Goal: Task Accomplishment & Management: Manage account settings

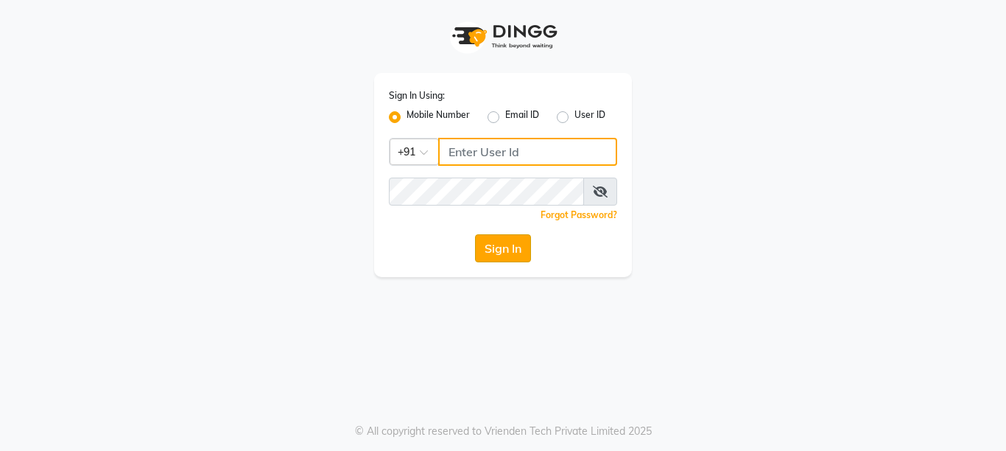
type input "9506660055"
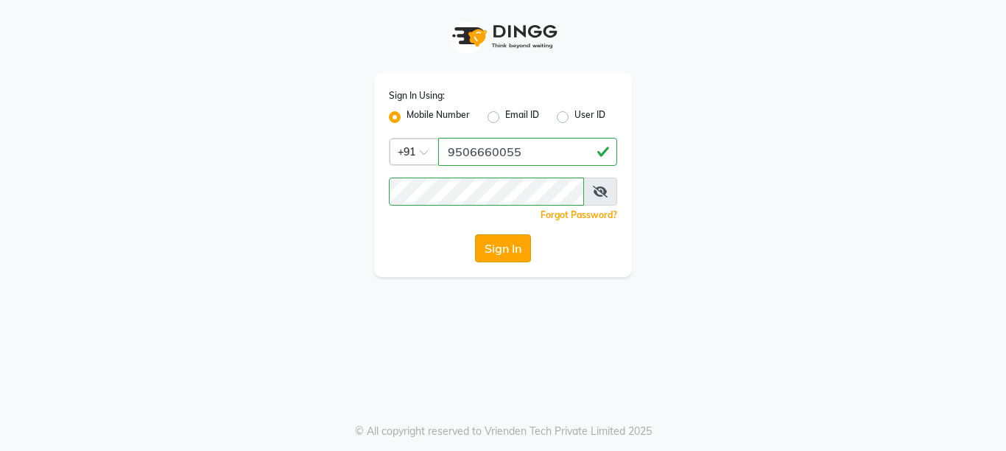
click at [504, 253] on button "Sign In" at bounding box center [503, 248] width 56 height 28
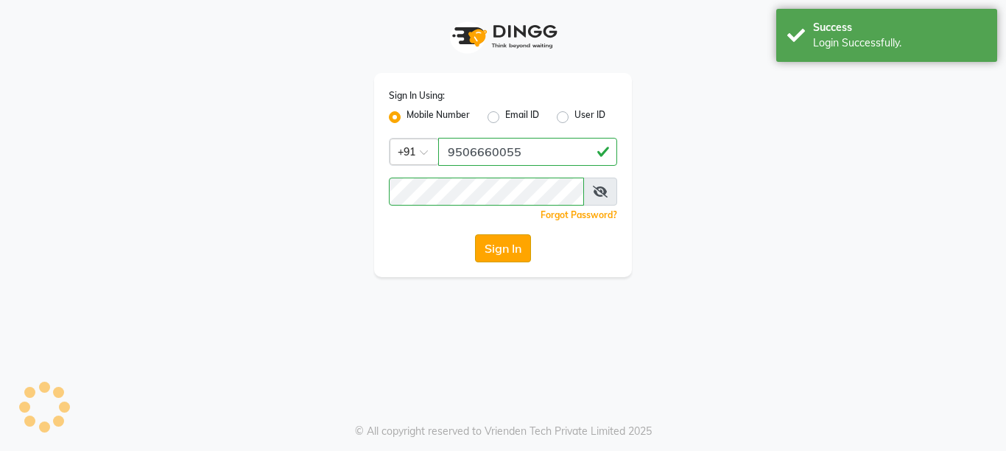
select select "service"
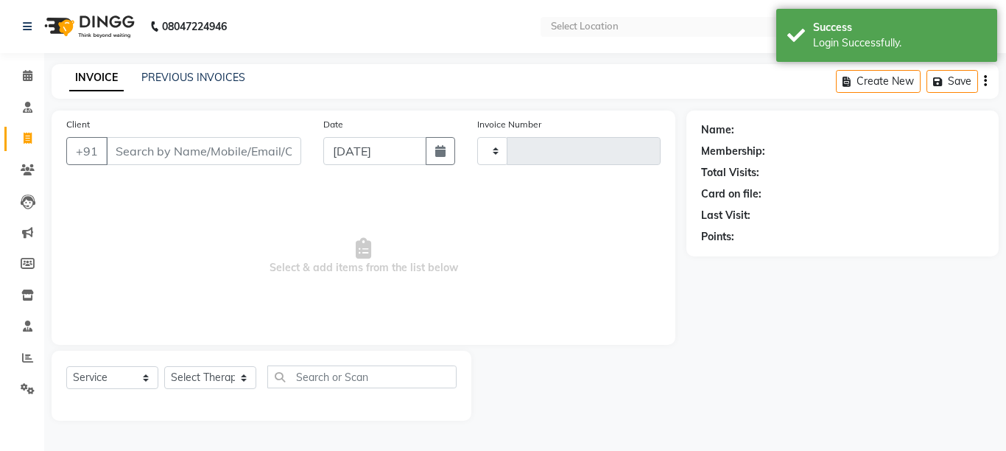
select select "en"
type input "1279"
select select "4531"
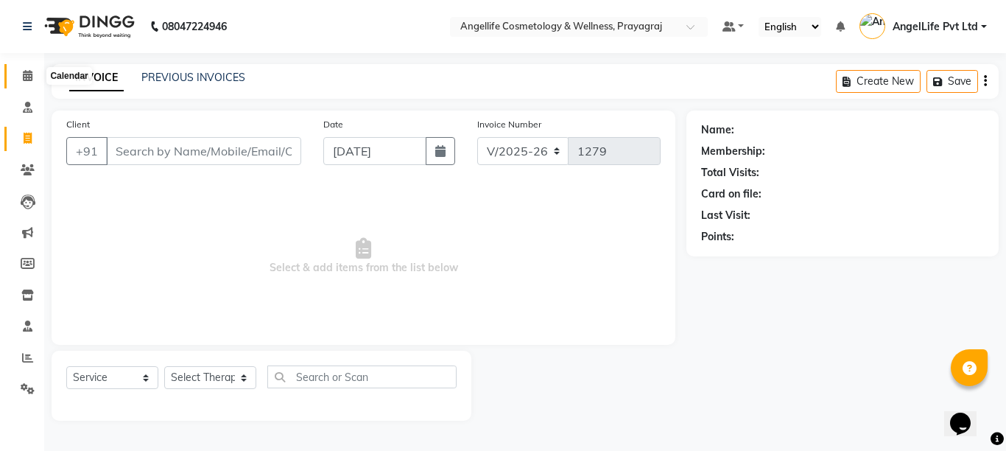
click at [20, 71] on span at bounding box center [28, 76] width 26 height 17
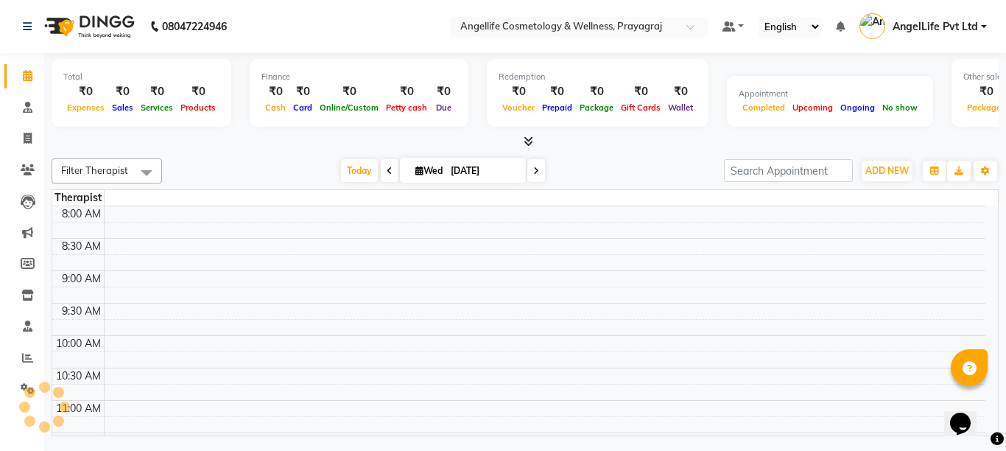
click at [24, 76] on icon at bounding box center [28, 75] width 10 height 11
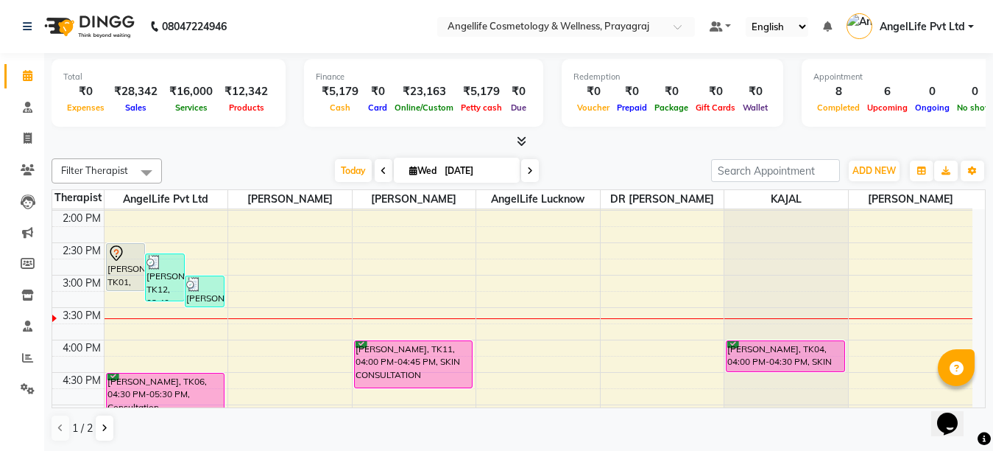
scroll to position [368, 0]
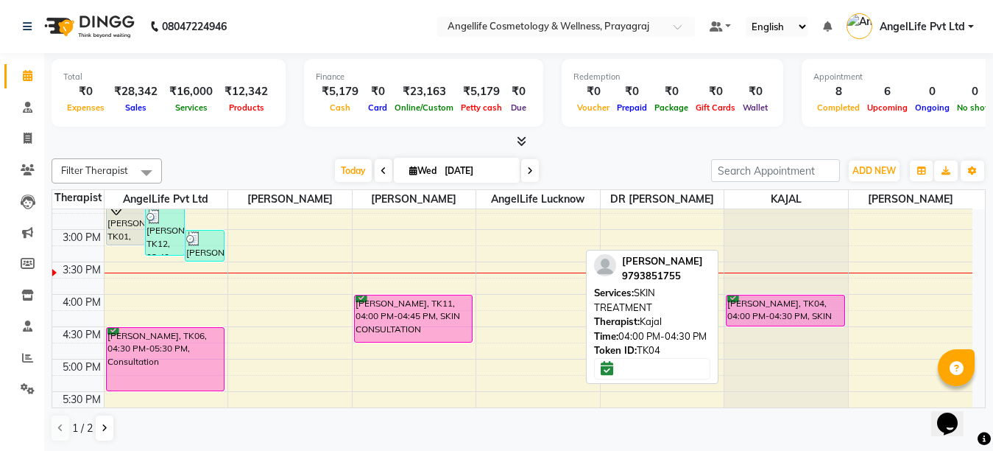
click at [800, 322] on div "[PERSON_NAME], TK04, 04:00 PM-04:30 PM, SKIN TREATMENT" at bounding box center [785, 310] width 117 height 30
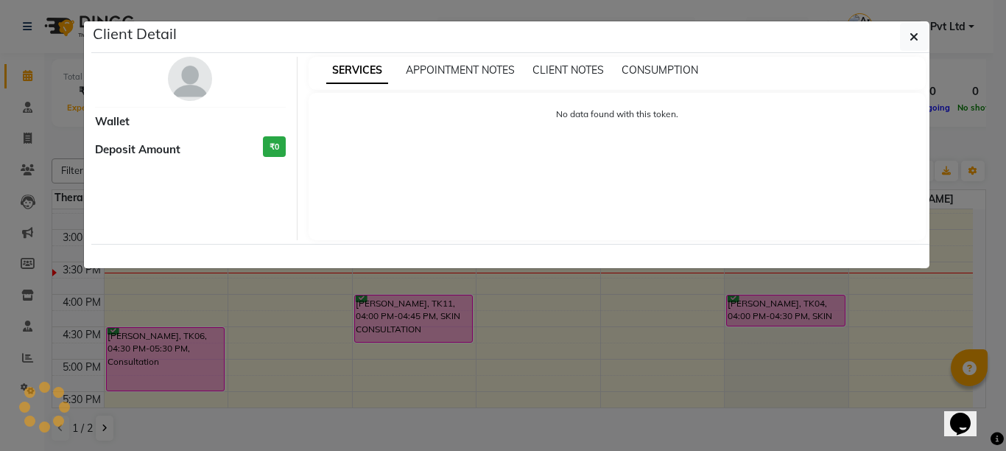
select select "6"
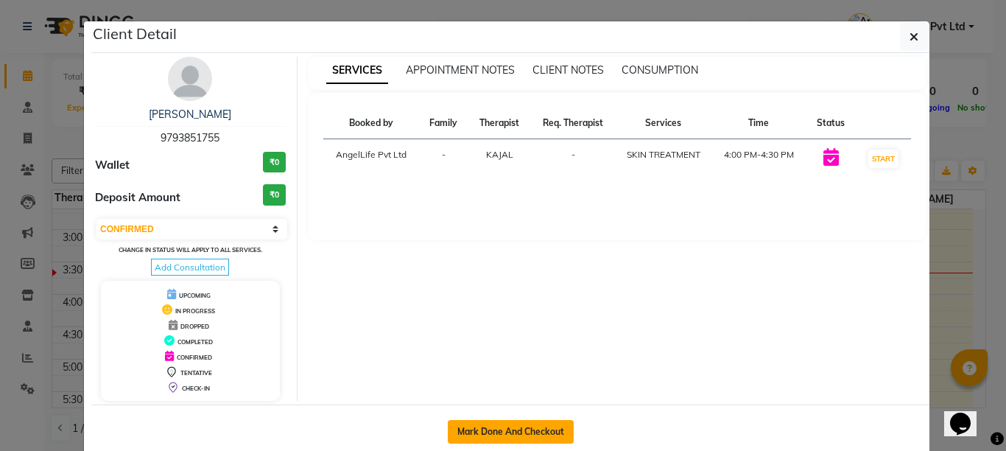
click at [507, 430] on button "Mark Done And Checkout" at bounding box center [511, 432] width 126 height 24
select select "service"
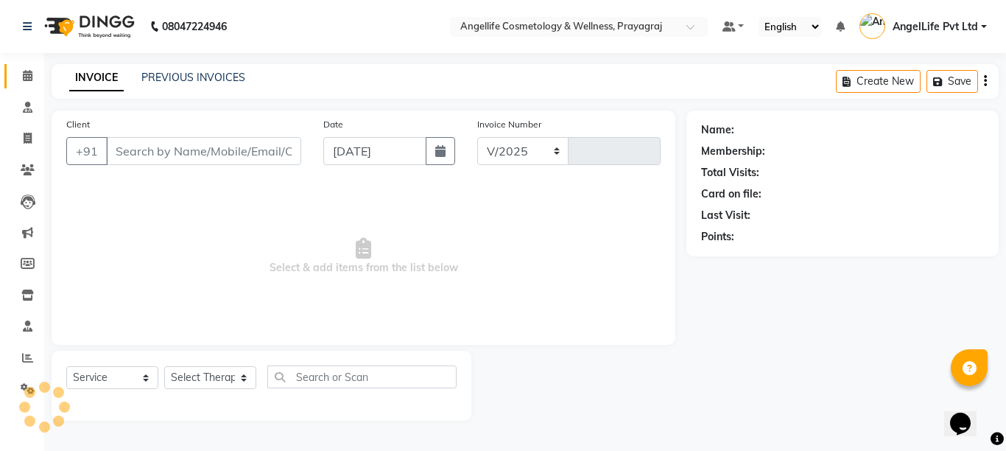
select select "4531"
type input "1279"
type input "9793851755"
select select "77855"
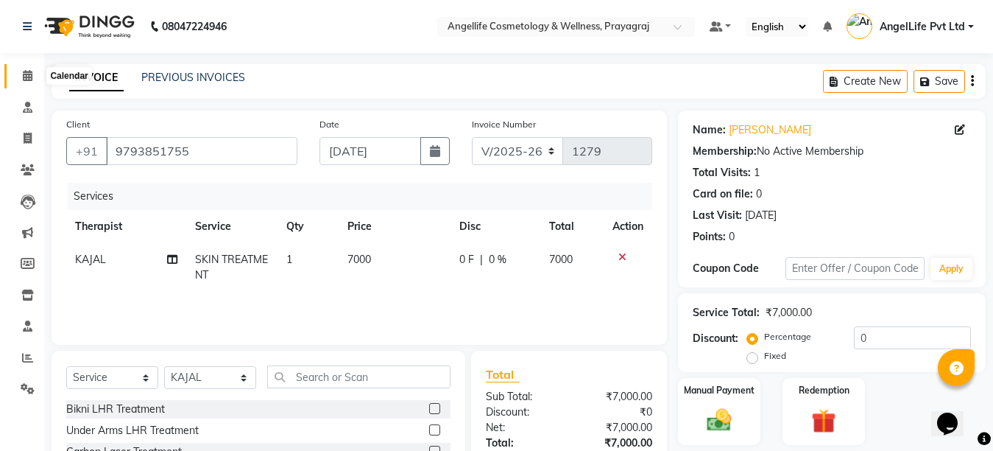
click at [23, 71] on icon at bounding box center [28, 75] width 10 height 11
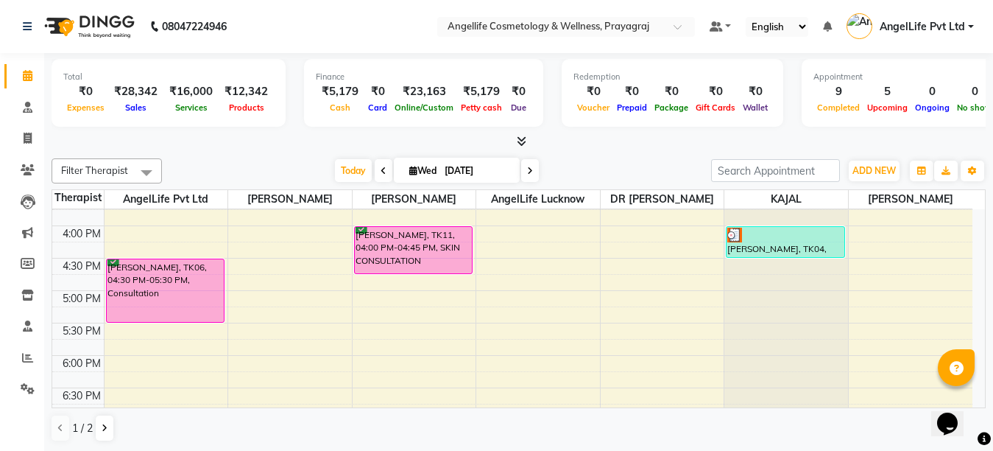
scroll to position [442, 0]
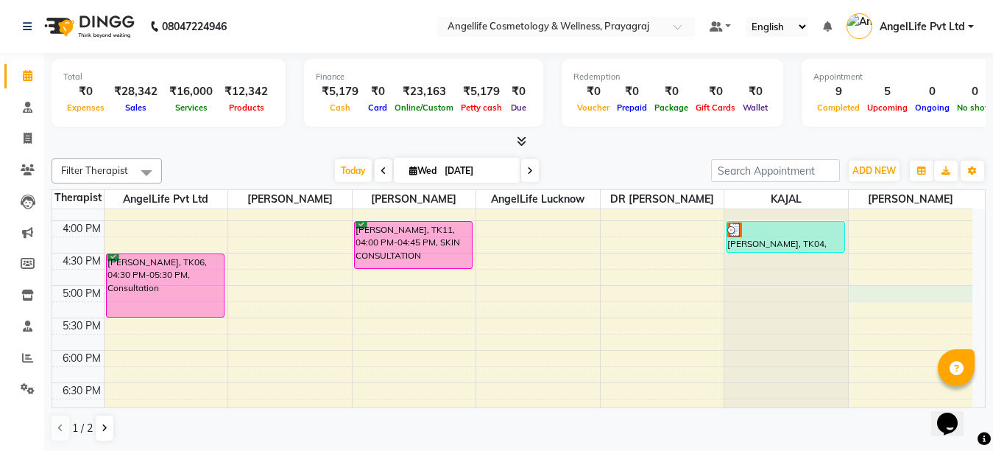
click at [902, 309] on div "9:00 AM 9:30 AM 10:00 AM 10:30 AM 11:00 AM 11:30 AM 12:00 PM 12:30 PM 1:00 PM 1…" at bounding box center [512, 123] width 921 height 712
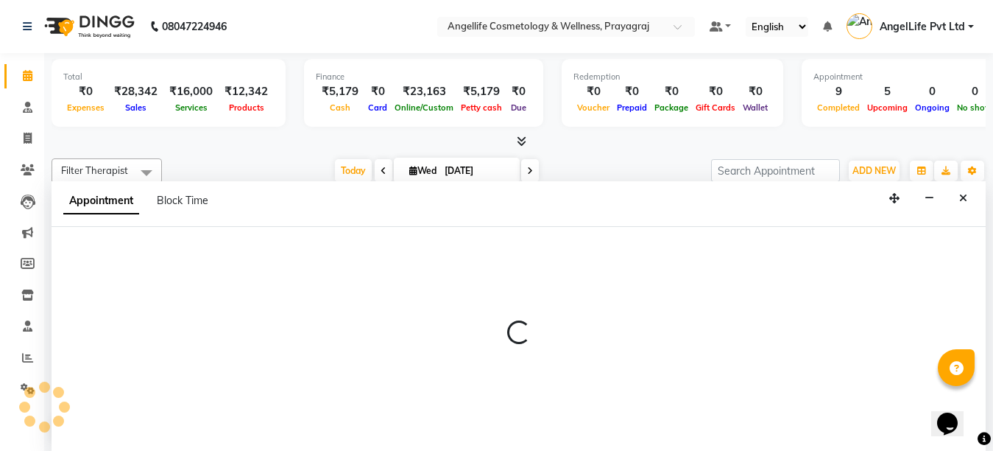
scroll to position [1, 0]
select select "87282"
select select "1020"
select select "tentative"
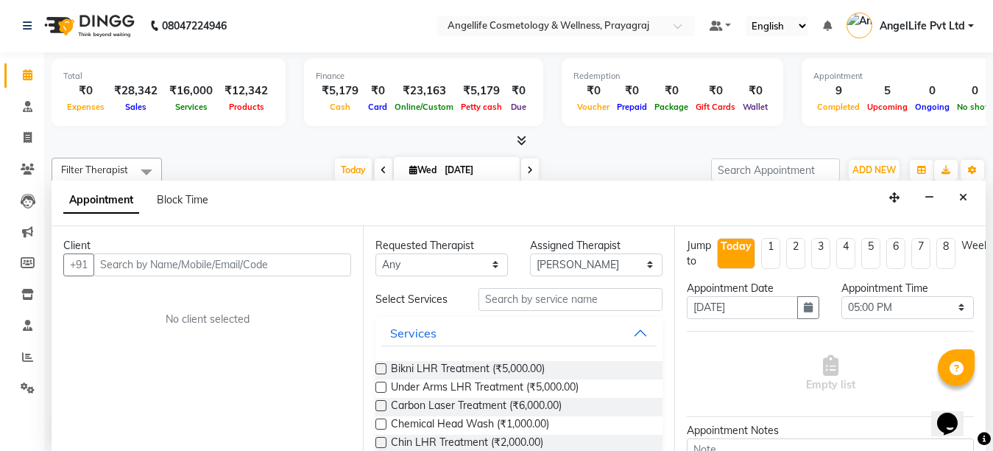
click at [221, 261] on input "text" at bounding box center [223, 264] width 258 height 23
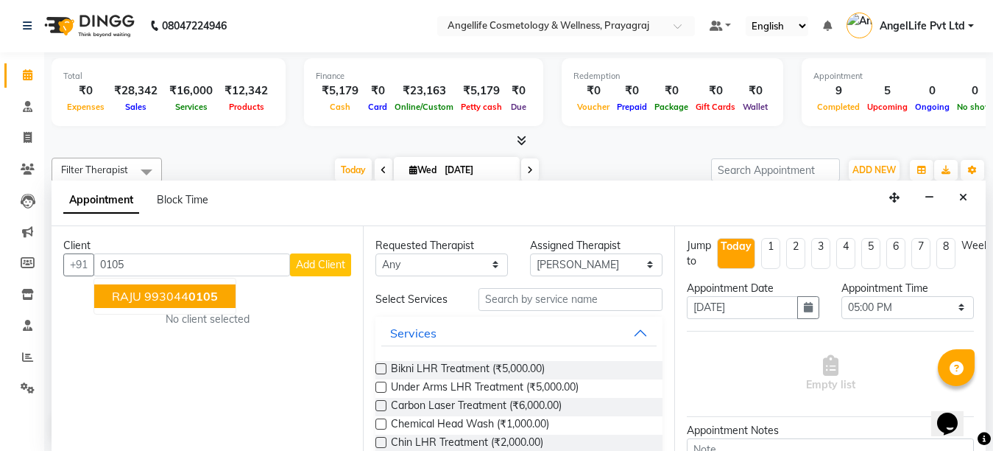
click at [179, 301] on ngb-highlight "993044 0105" at bounding box center [181, 296] width 74 height 15
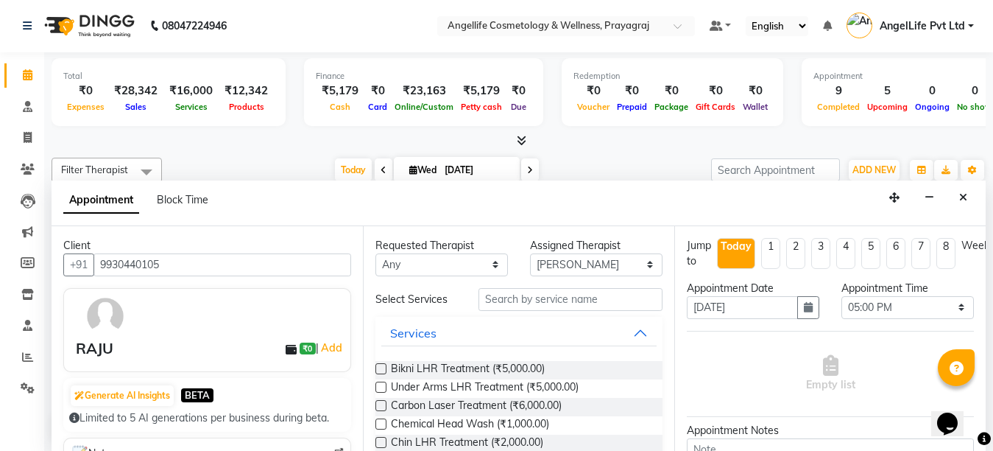
type input "9930440105"
click at [529, 299] on input "text" at bounding box center [571, 299] width 184 height 23
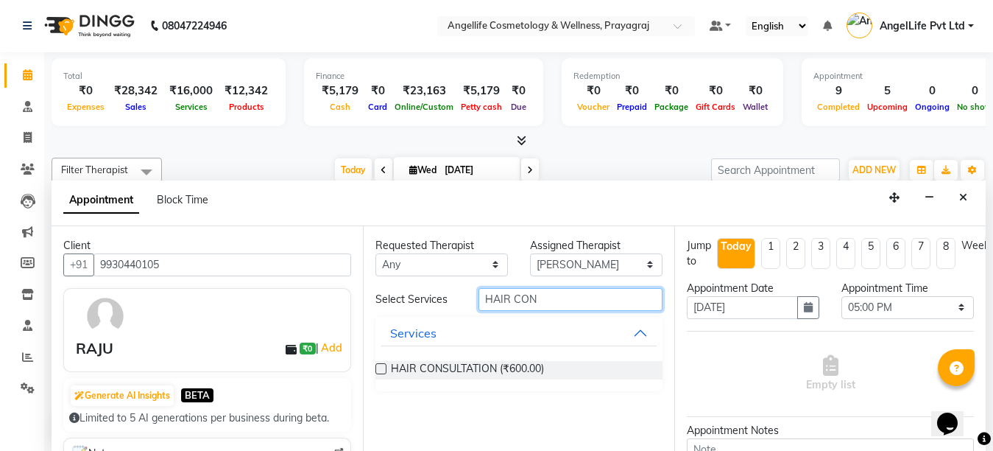
type input "HAIR CON"
click at [381, 370] on label at bounding box center [381, 368] width 11 height 11
click at [381, 370] on input "checkbox" at bounding box center [381, 370] width 10 height 10
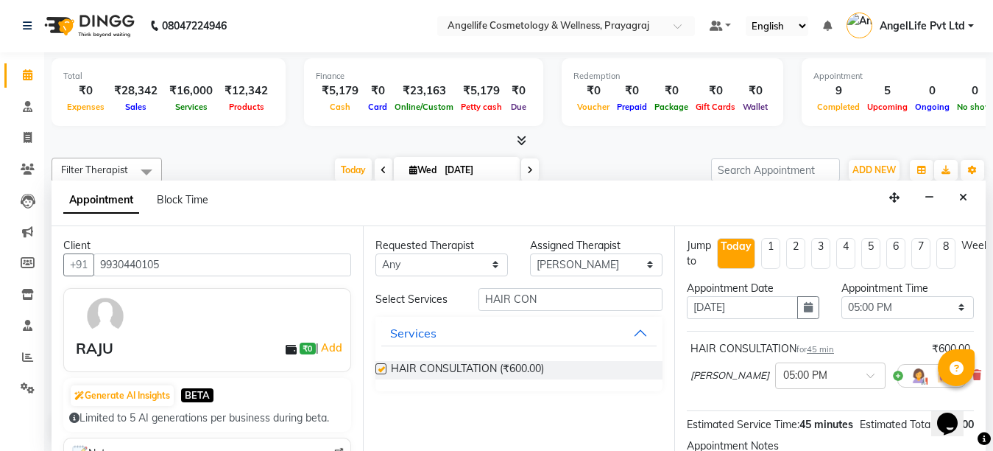
checkbox input "false"
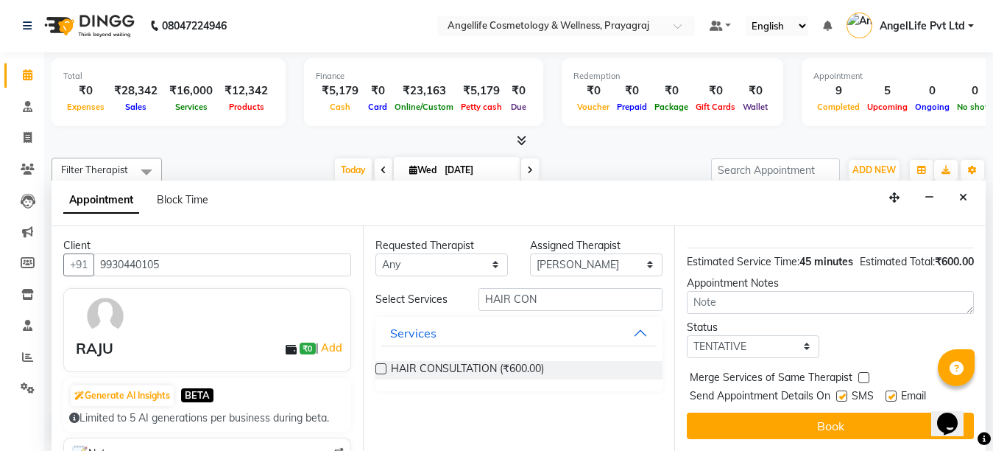
scroll to position [193, 0]
click at [800, 335] on select "Select TENTATIVE CONFIRM CHECK-IN UPCOMING" at bounding box center [753, 346] width 133 height 23
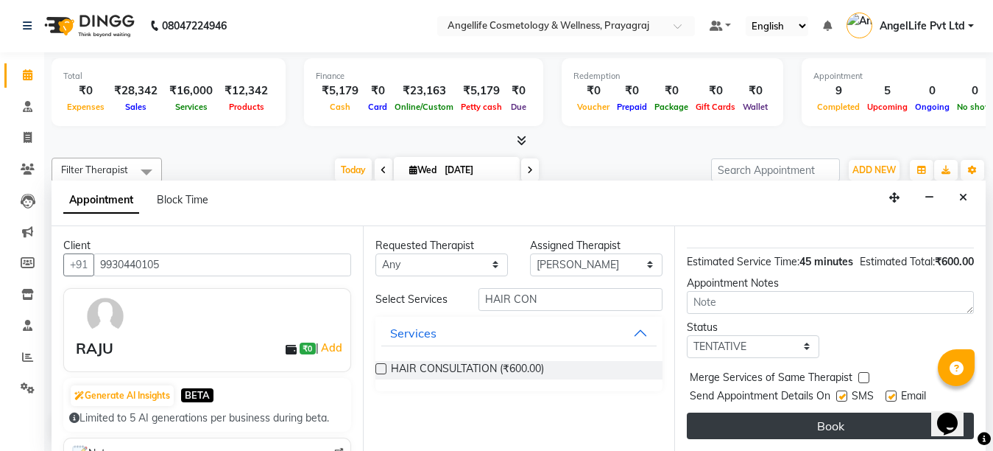
click at [865, 415] on button "Book" at bounding box center [830, 425] width 287 height 27
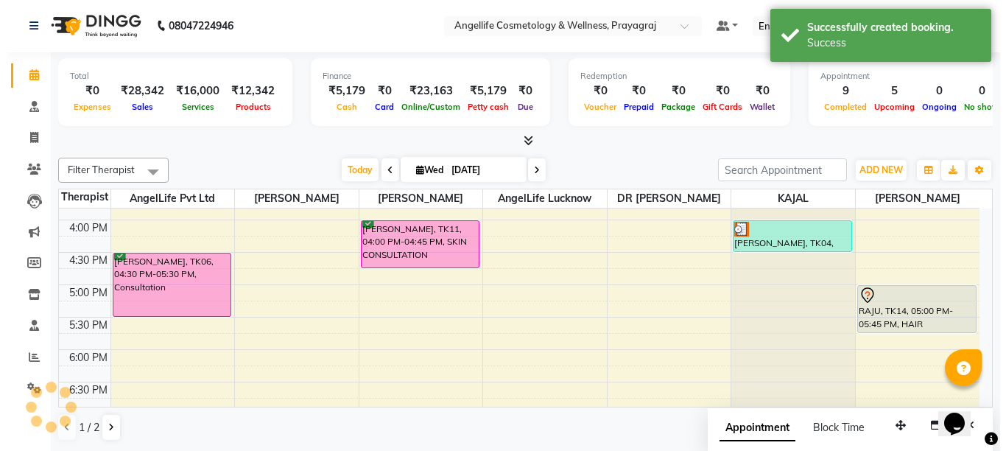
scroll to position [0, 0]
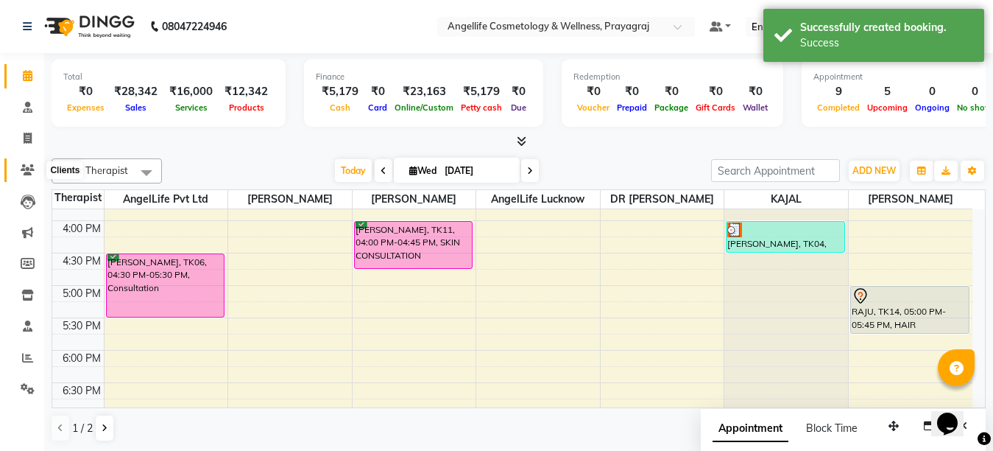
click at [36, 170] on span at bounding box center [28, 170] width 26 height 17
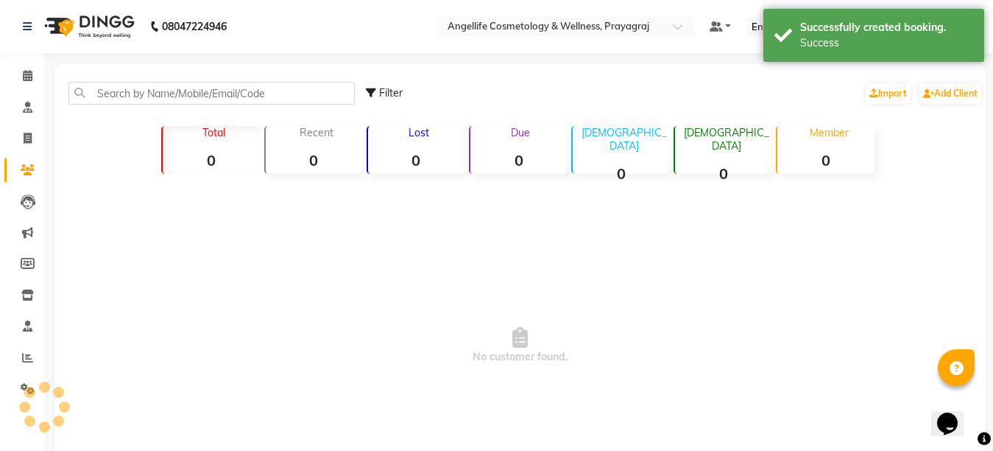
click at [25, 168] on icon at bounding box center [28, 169] width 14 height 11
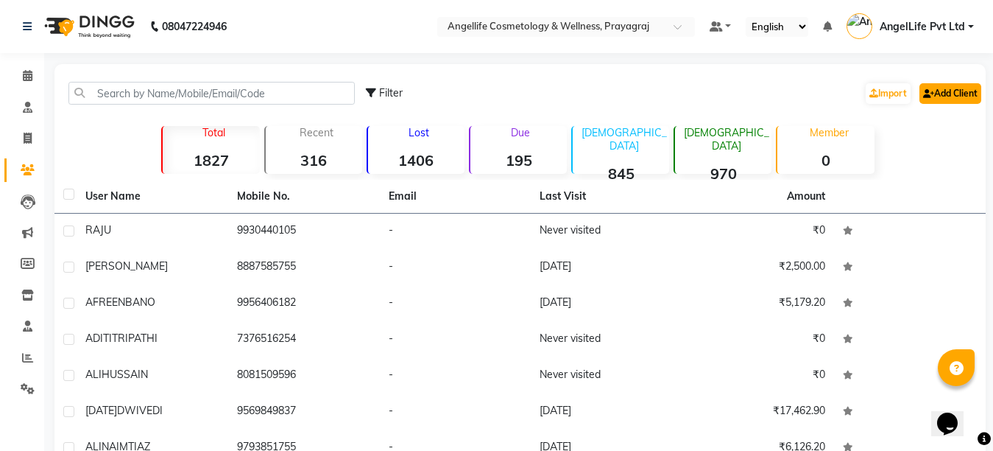
click at [934, 90] on link "Add Client" at bounding box center [951, 93] width 62 height 21
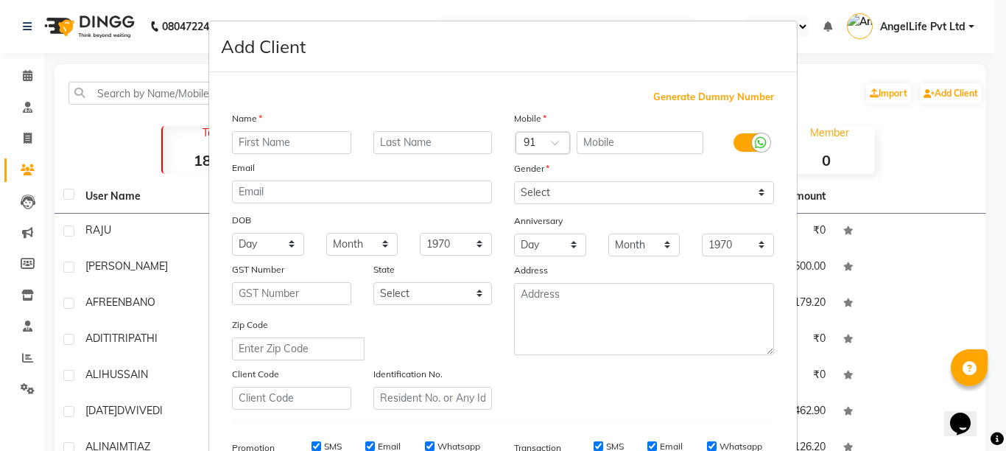
click at [321, 141] on input "text" at bounding box center [291, 142] width 119 height 23
type input "[PERSON_NAME]"
click at [439, 141] on input "text" at bounding box center [432, 142] width 119 height 23
click at [390, 142] on input "[PERSON_NAME]" at bounding box center [432, 142] width 119 height 23
type input "[PERSON_NAME]"
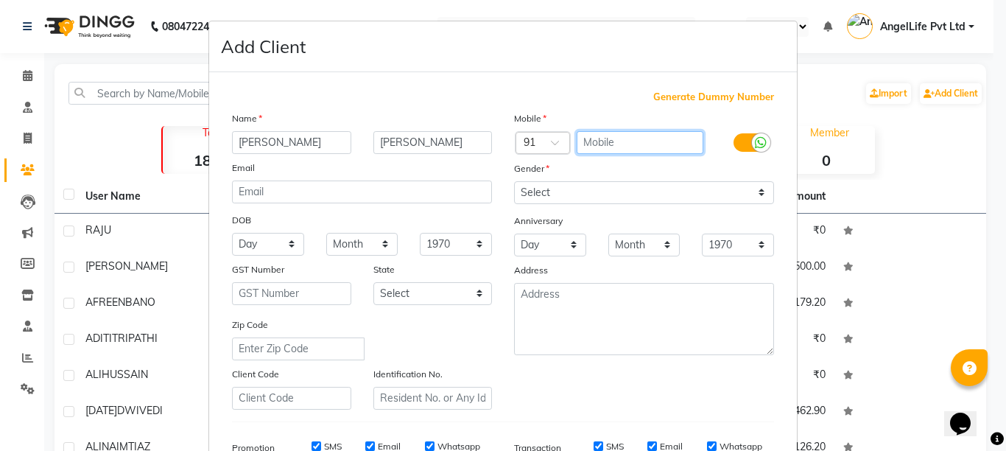
click at [632, 144] on input "text" at bounding box center [640, 142] width 127 height 23
type input "91"
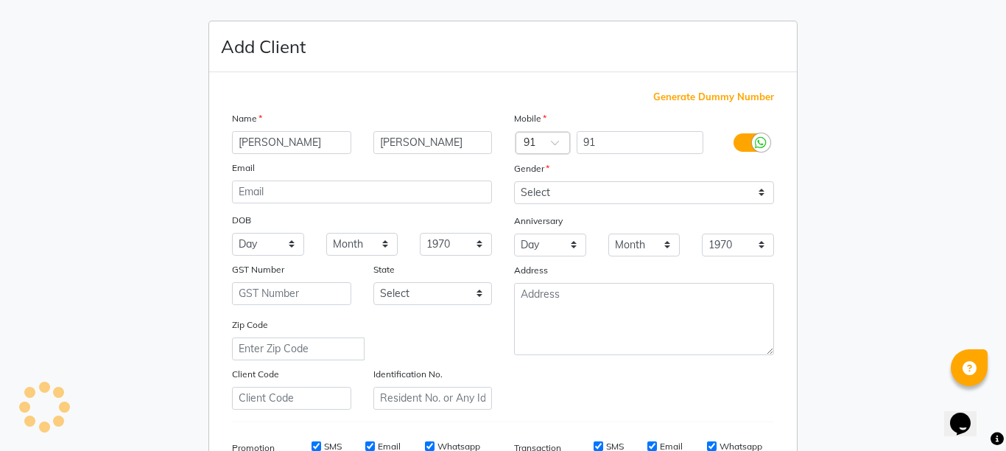
type input "9506660055"
type input "9129618750"
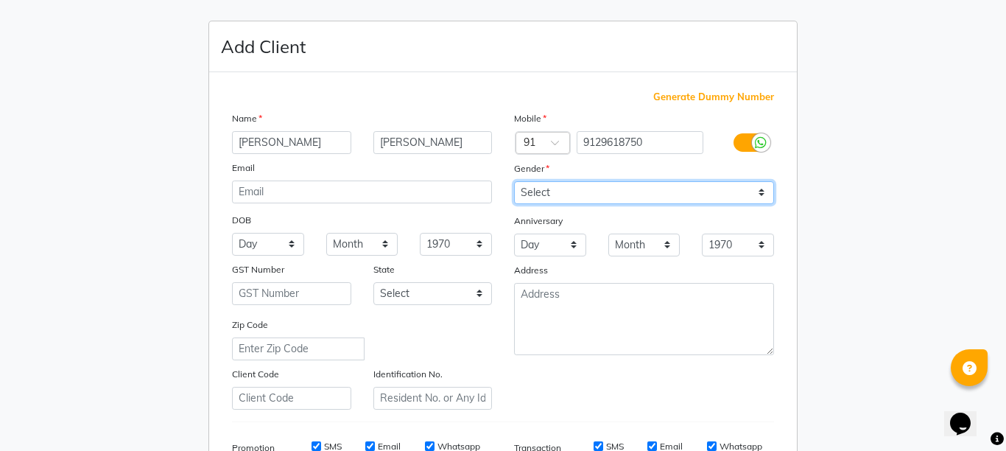
click at [750, 190] on select "Select [DEMOGRAPHIC_DATA] [DEMOGRAPHIC_DATA] Other Prefer Not To Say" at bounding box center [644, 192] width 260 height 23
select select "[DEMOGRAPHIC_DATA]"
click at [514, 181] on select "Select [DEMOGRAPHIC_DATA] [DEMOGRAPHIC_DATA] Other Prefer Not To Say" at bounding box center [644, 192] width 260 height 23
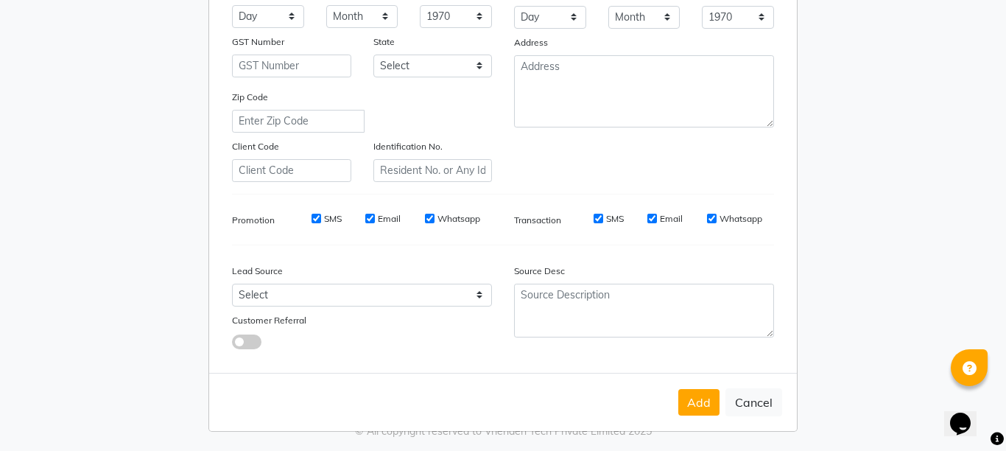
scroll to position [229, 0]
click at [694, 398] on button "Add" at bounding box center [698, 400] width 41 height 27
click at [679, 404] on button "Add" at bounding box center [698, 400] width 41 height 27
click at [703, 407] on button "Add" at bounding box center [698, 400] width 41 height 27
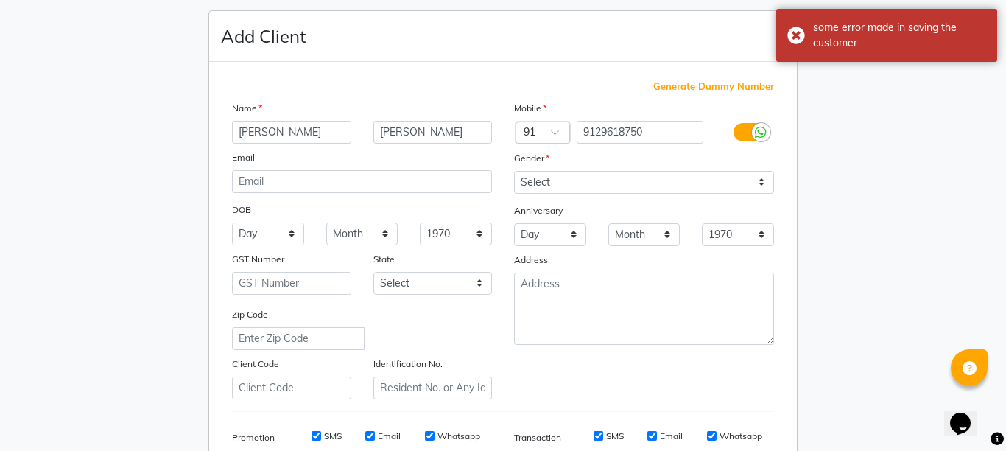
scroll to position [8, 0]
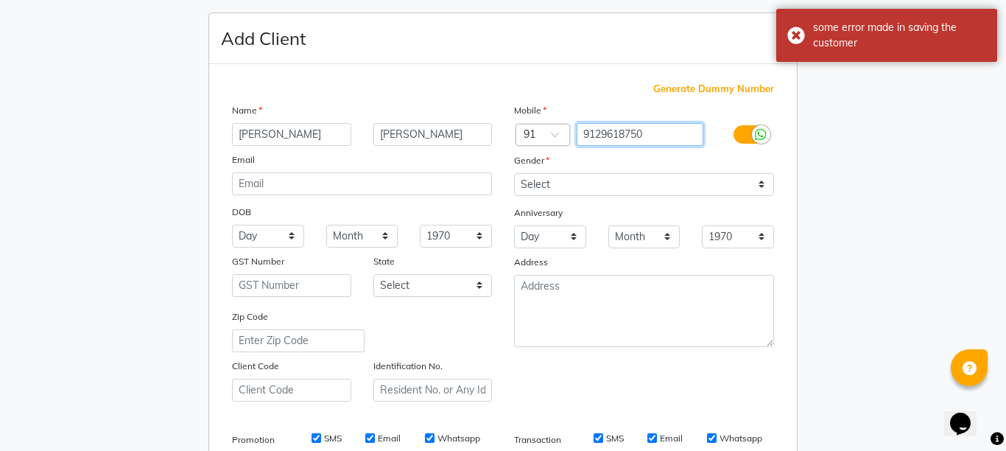
drag, startPoint x: 644, startPoint y: 134, endPoint x: 574, endPoint y: 126, distance: 69.7
click at [577, 126] on input "9129618750" at bounding box center [640, 134] width 127 height 23
drag, startPoint x: 38, startPoint y: 88, endPoint x: 28, endPoint y: 65, distance: 25.4
click at [36, 88] on ngb-modal-window "Add Client Generate Dummy Number Name [PERSON_NAME] Email DOB Day 01 02 03 04 0…" at bounding box center [503, 225] width 1006 height 451
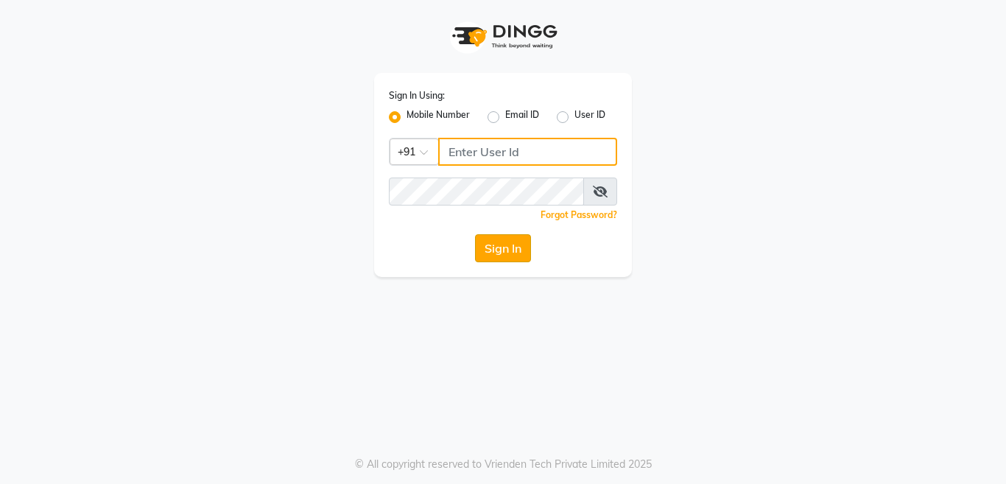
type input "9506660055"
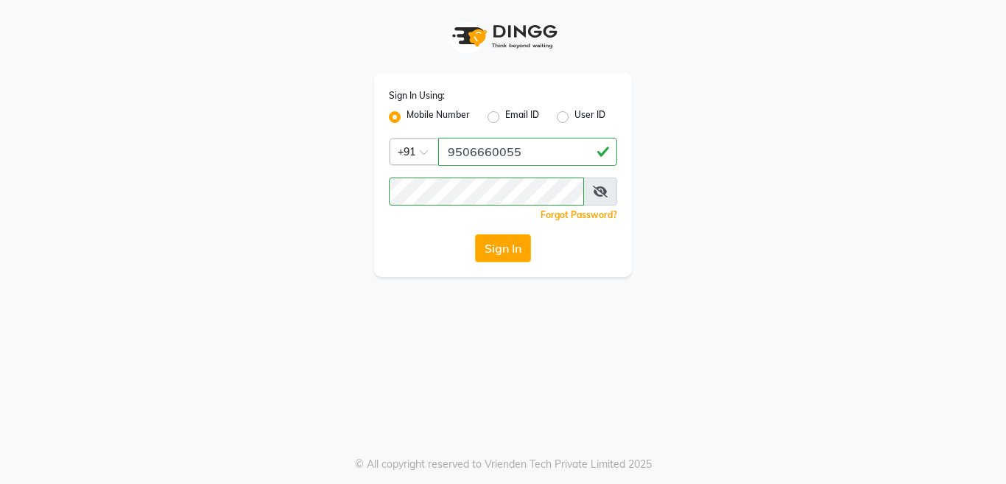
drag, startPoint x: 526, startPoint y: 247, endPoint x: 511, endPoint y: 235, distance: 18.9
click at [514, 237] on button "Sign In" at bounding box center [503, 248] width 56 height 28
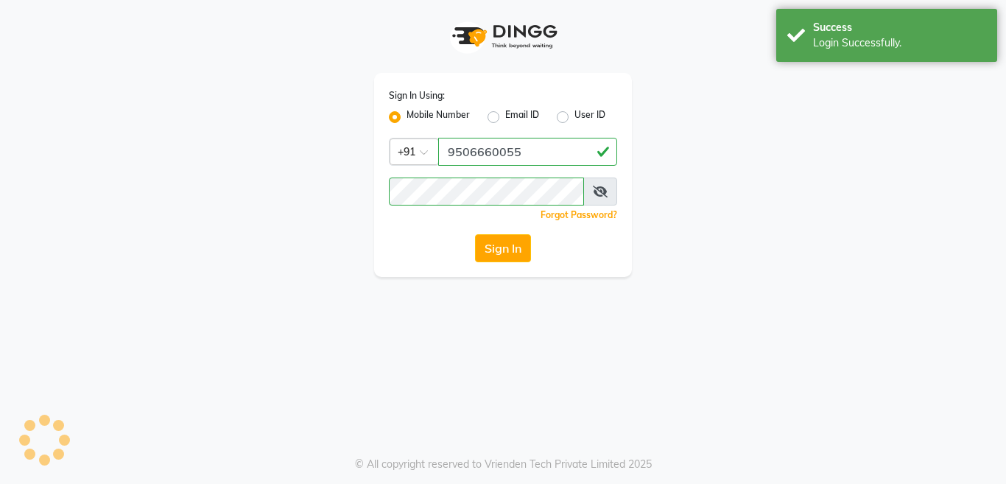
select select "service"
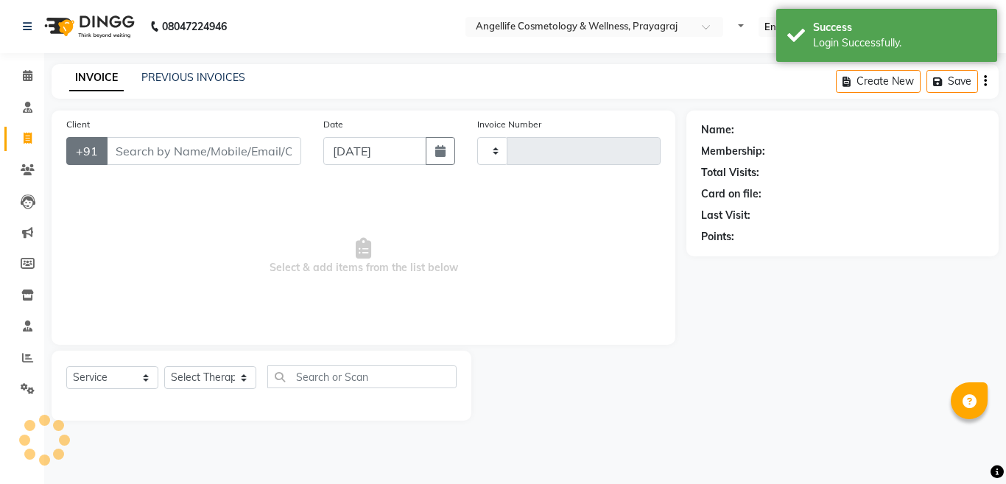
select select "en"
select select "4531"
type input "1279"
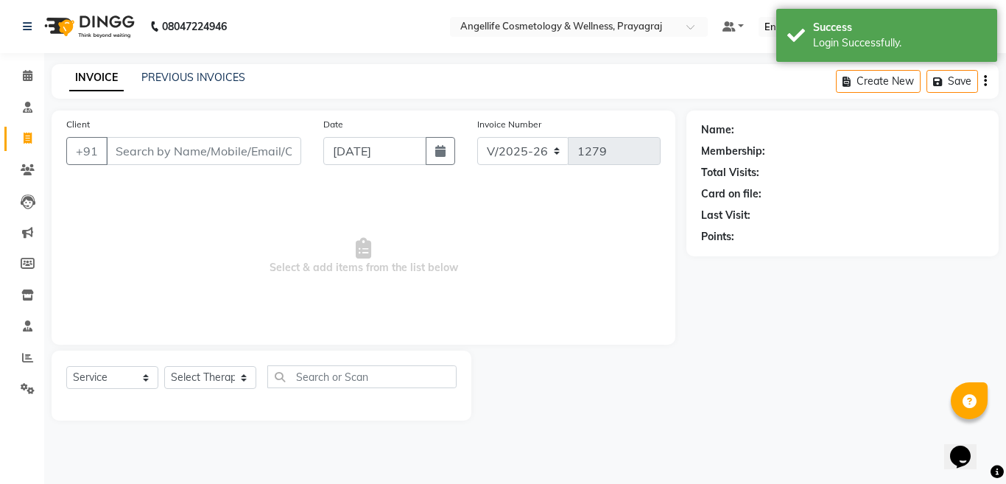
drag, startPoint x: 198, startPoint y: 150, endPoint x: 206, endPoint y: 152, distance: 8.4
click at [206, 152] on input "Client" at bounding box center [203, 151] width 195 height 28
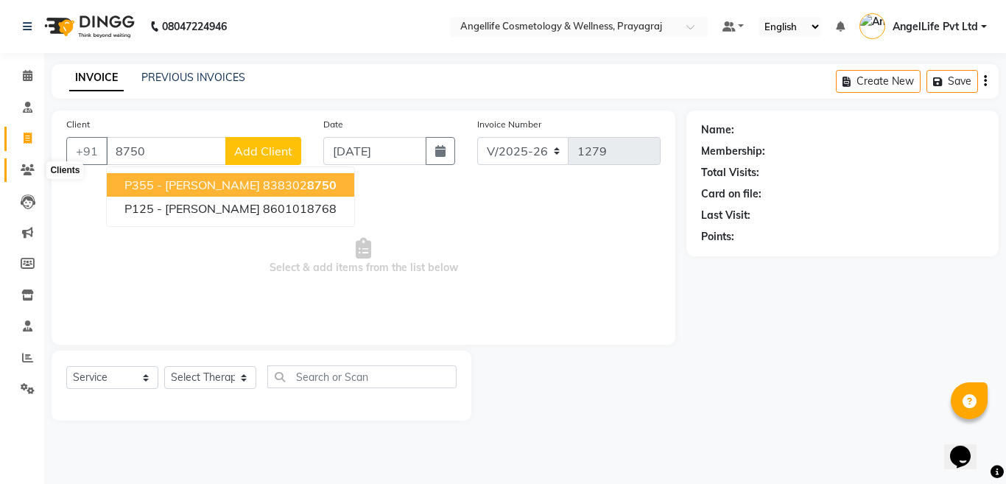
type input "8750"
click at [24, 165] on icon at bounding box center [28, 169] width 14 height 11
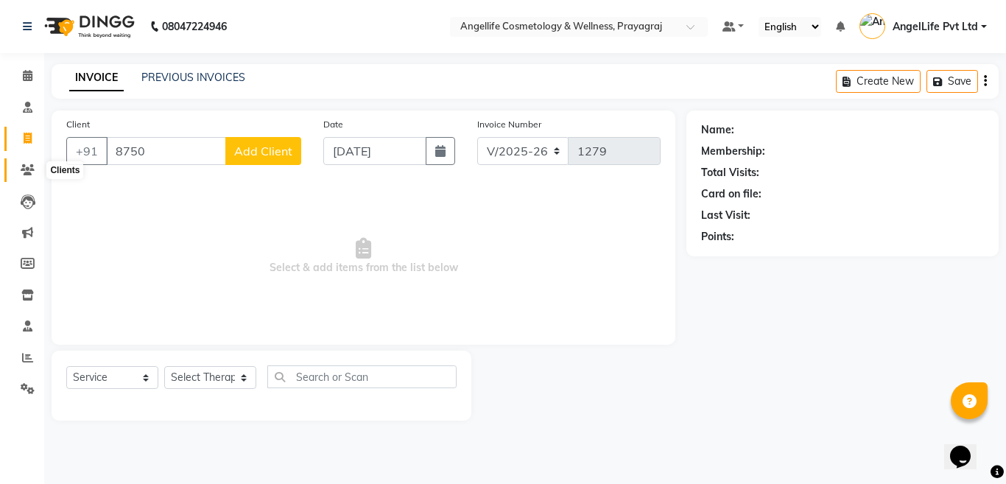
click at [25, 169] on icon at bounding box center [28, 169] width 14 height 11
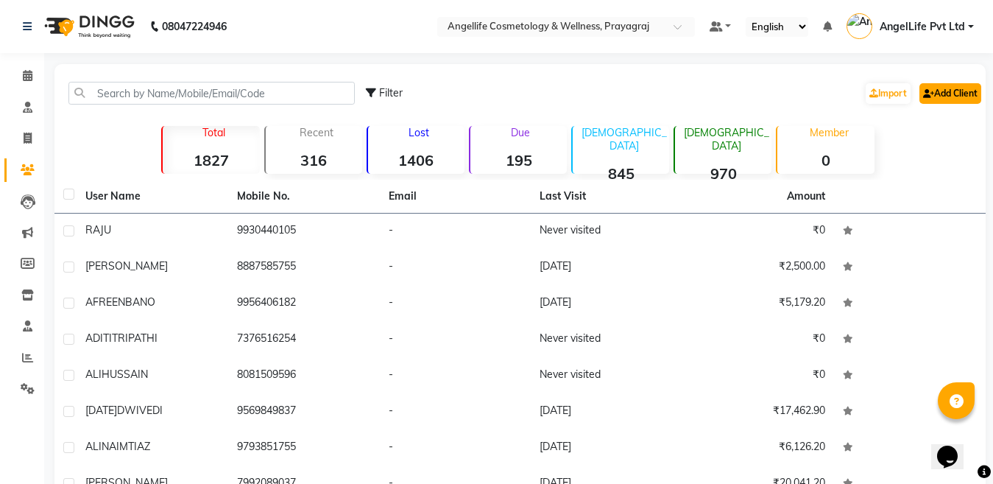
click at [956, 94] on link "Add Client" at bounding box center [951, 93] width 62 height 21
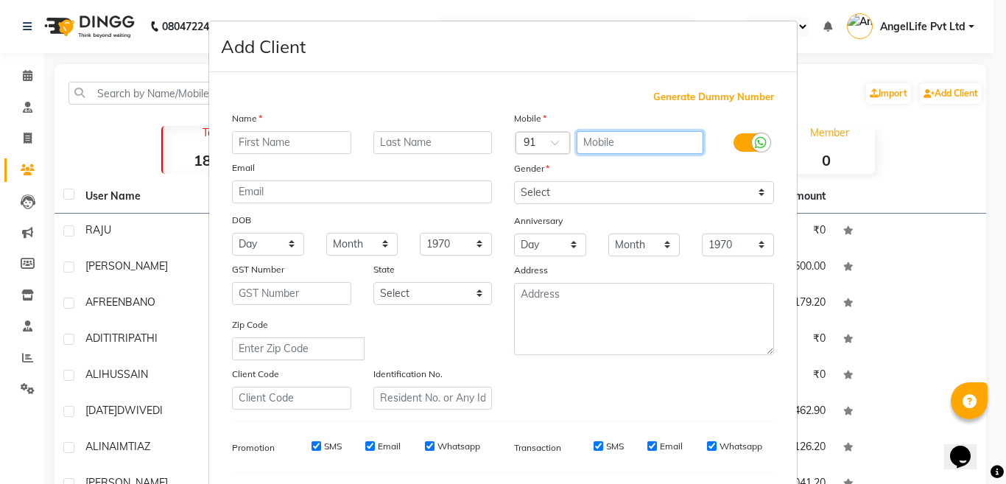
click at [588, 139] on input "text" at bounding box center [640, 142] width 127 height 23
type input "9129618750"
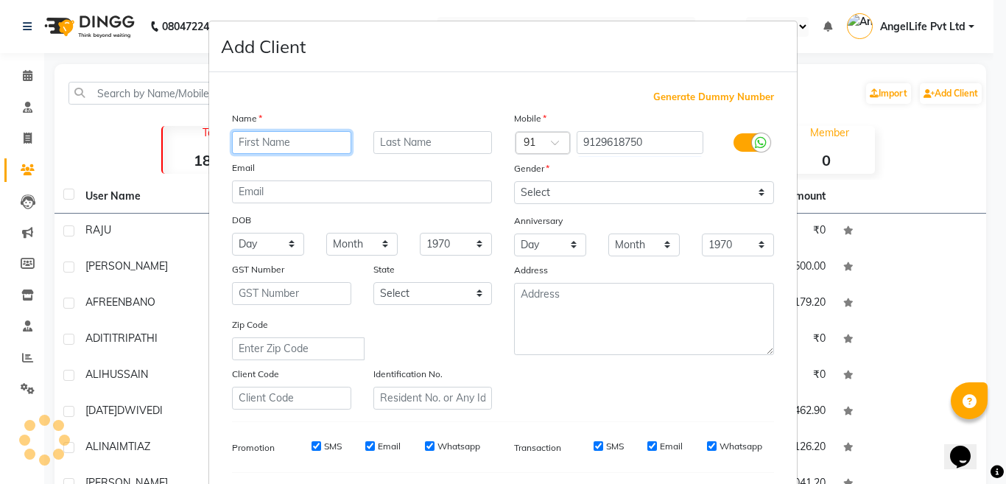
click at [339, 145] on input "text" at bounding box center [291, 142] width 119 height 23
type input "[PERSON_NAME]"
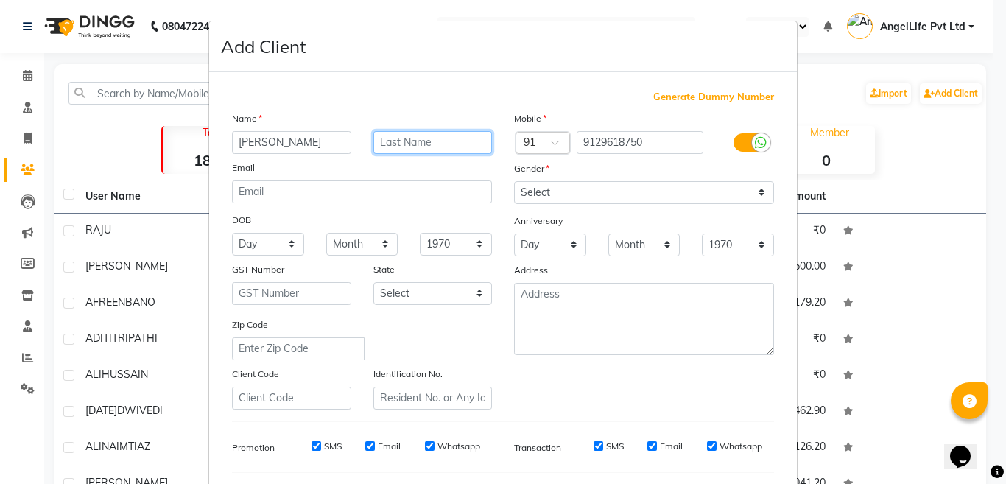
click at [416, 142] on input "text" at bounding box center [432, 142] width 119 height 23
type input "[PERSON_NAME]"
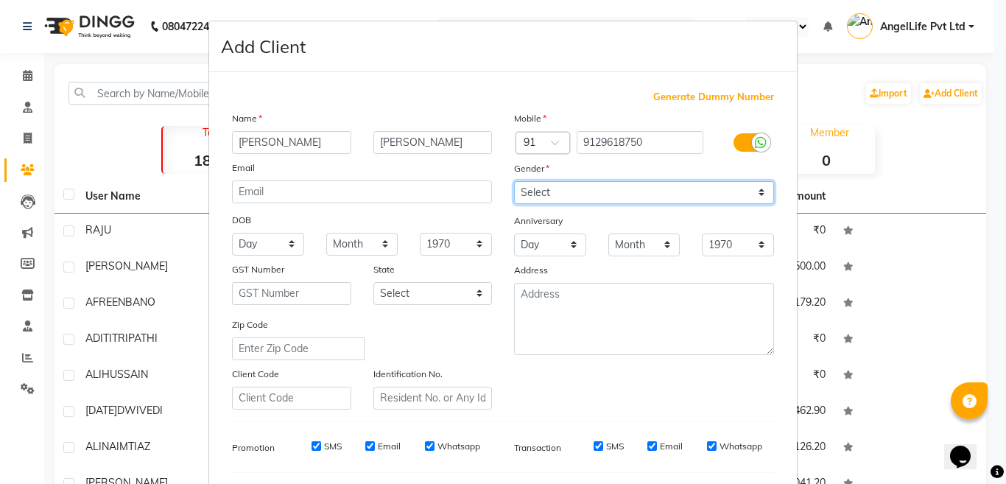
click at [605, 193] on select "Select [DEMOGRAPHIC_DATA] [DEMOGRAPHIC_DATA] Other Prefer Not To Say" at bounding box center [644, 192] width 260 height 23
select select "[DEMOGRAPHIC_DATA]"
click at [514, 181] on select "Select [DEMOGRAPHIC_DATA] [DEMOGRAPHIC_DATA] Other Prefer Not To Say" at bounding box center [644, 192] width 260 height 23
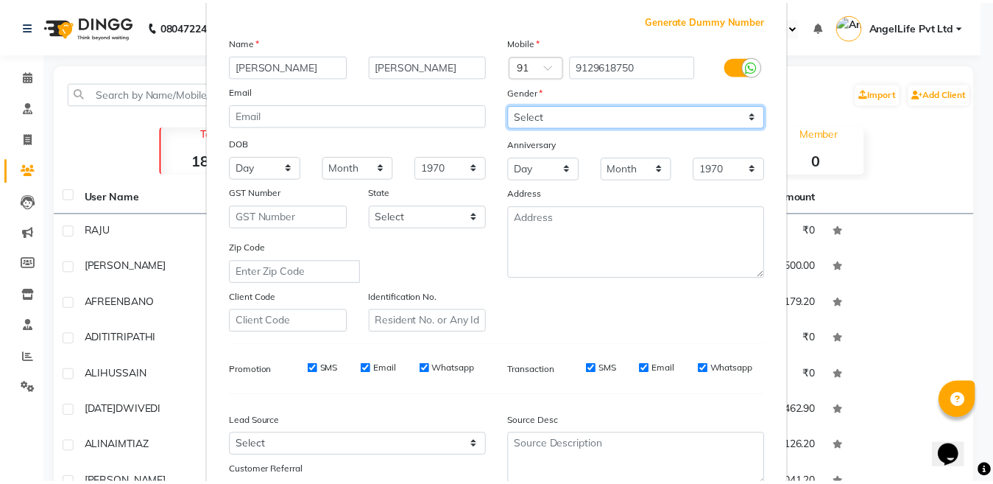
scroll to position [196, 0]
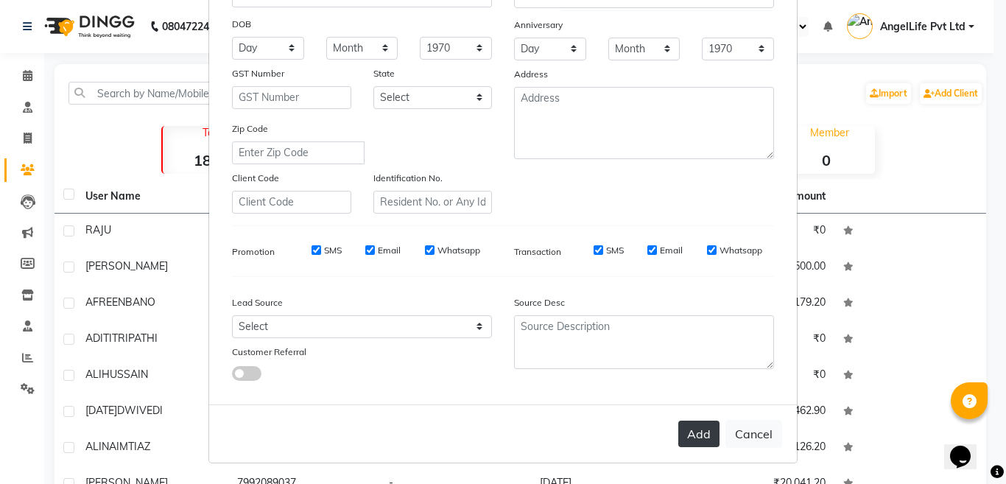
click at [688, 429] on button "Add" at bounding box center [698, 433] width 41 height 27
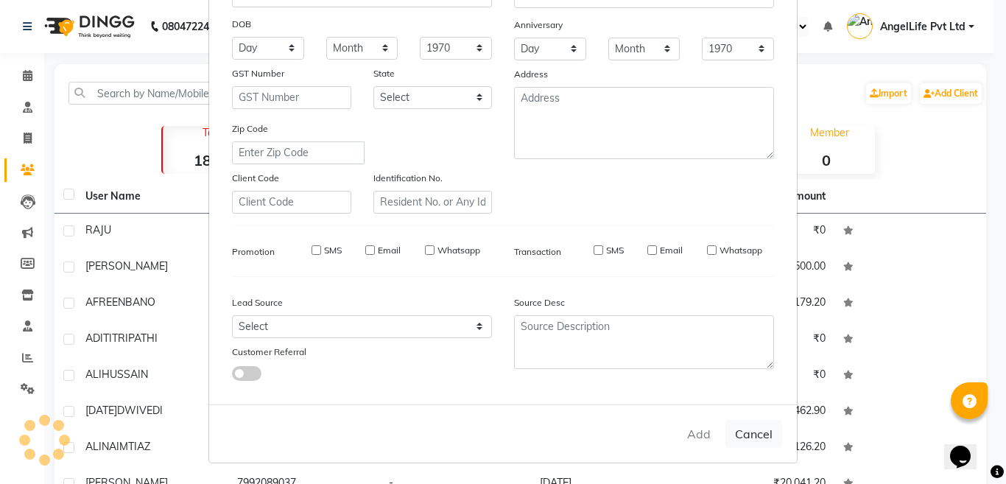
select select
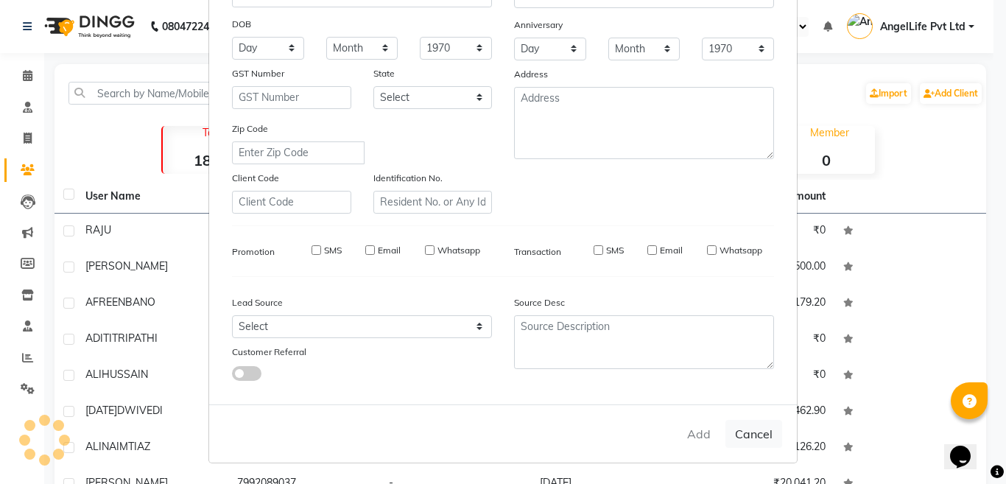
select select
checkbox input "false"
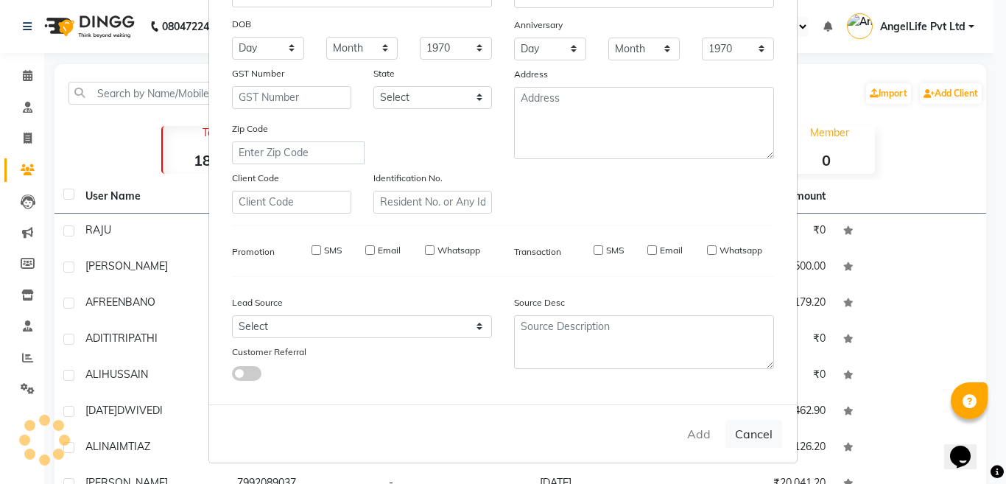
checkbox input "false"
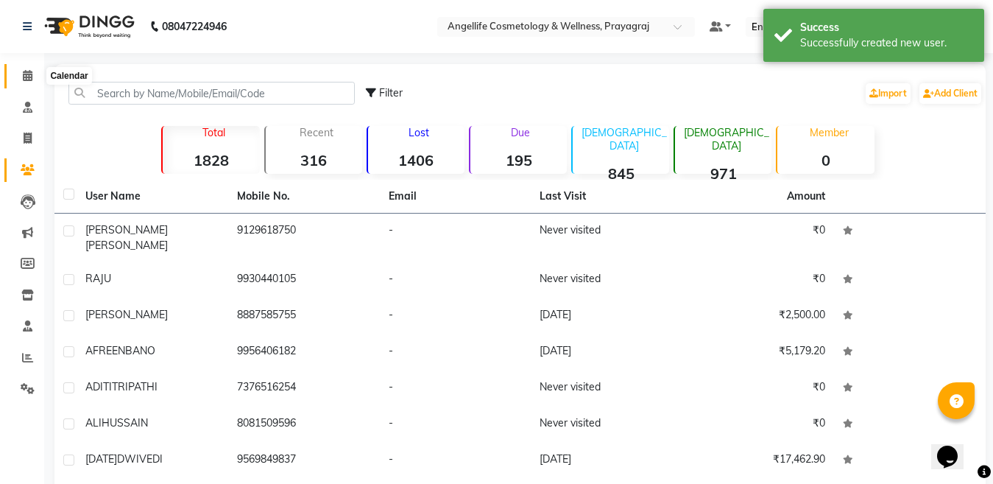
click at [25, 80] on icon at bounding box center [28, 75] width 10 height 11
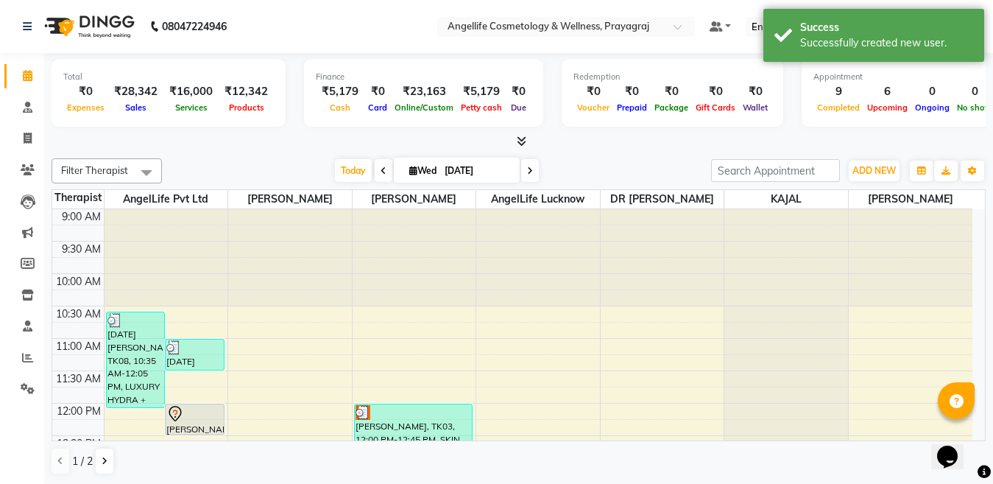
click at [527, 172] on icon at bounding box center [530, 170] width 6 height 9
type input "04-09-2025"
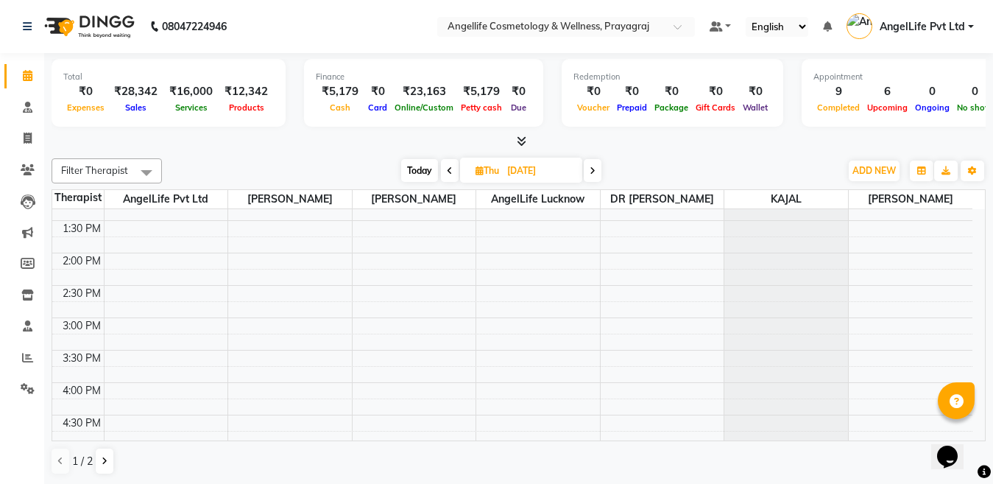
scroll to position [242, 0]
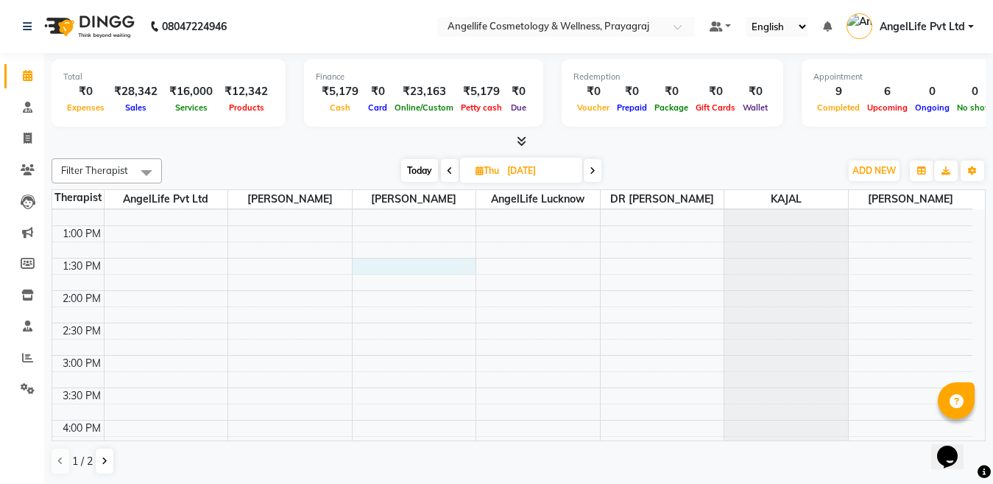
click at [373, 281] on div "9:00 AM 9:30 AM 10:00 AM 10:30 AM 11:00 AM 11:30 AM 12:00 PM 12:30 PM 1:00 PM 1…" at bounding box center [512, 323] width 921 height 712
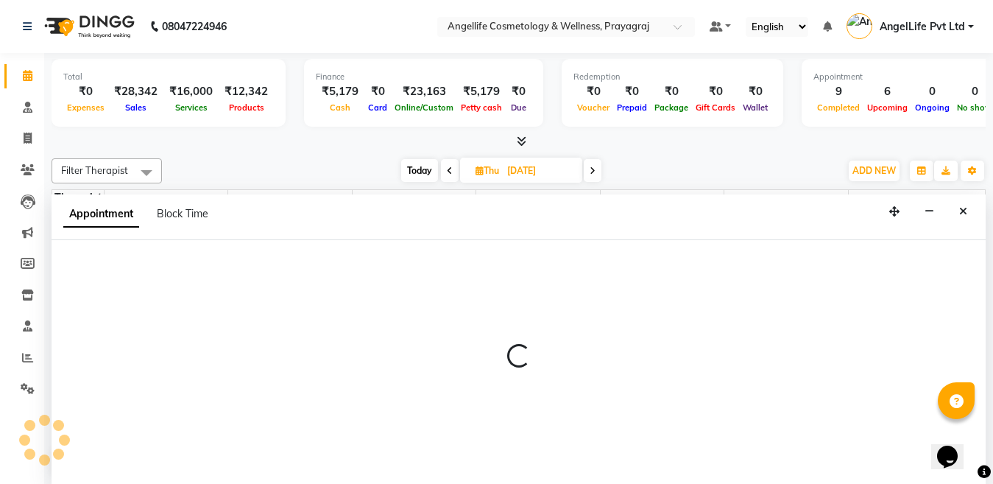
scroll to position [1, 0]
select select "26853"
select select "810"
select select "tentative"
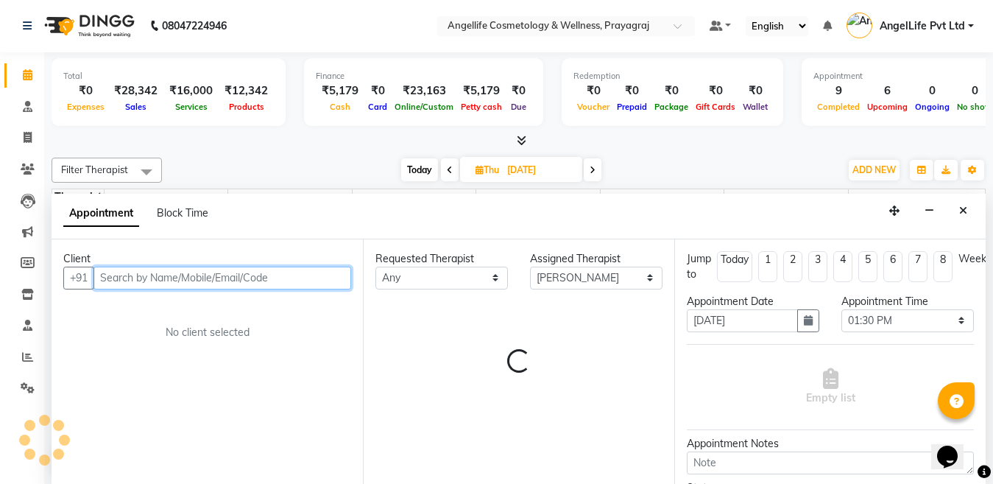
click at [323, 278] on input "text" at bounding box center [223, 278] width 258 height 23
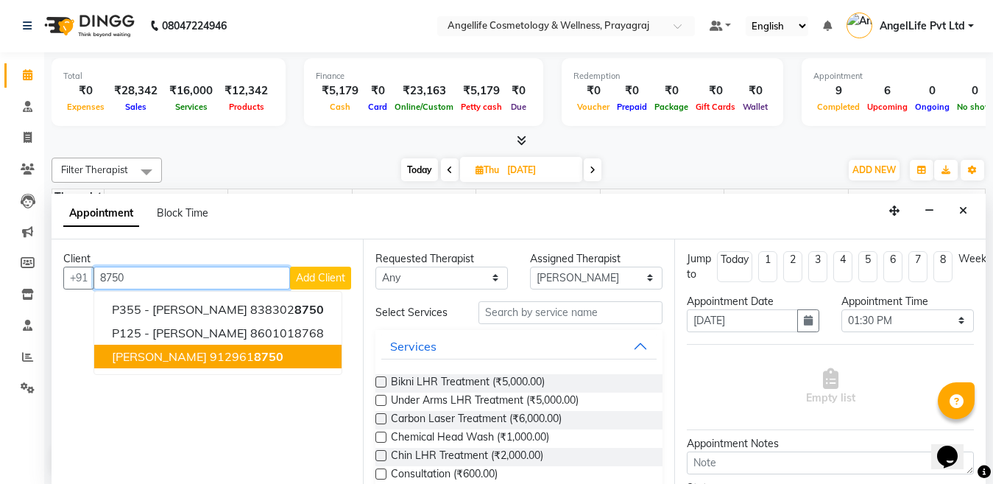
click at [304, 356] on button "MUSKAN DIWEDI 912961 8750" at bounding box center [217, 357] width 247 height 24
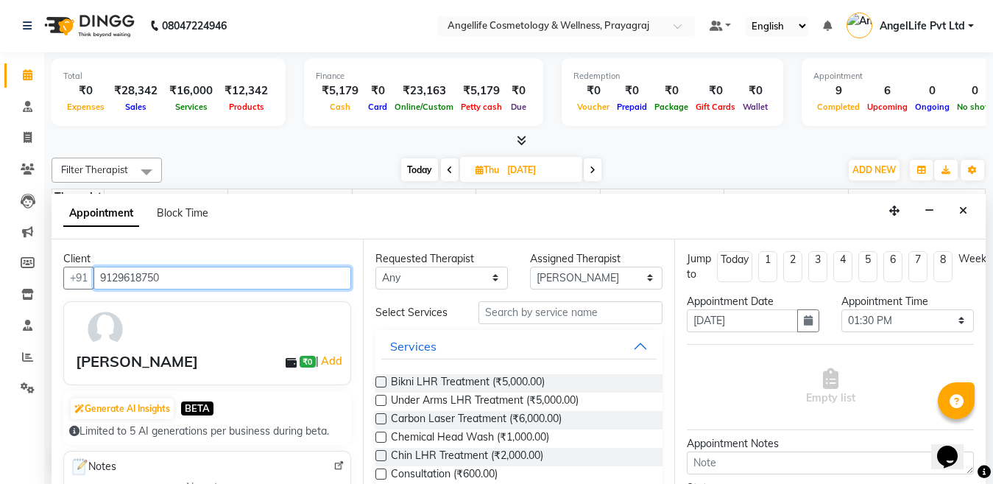
type input "9129618750"
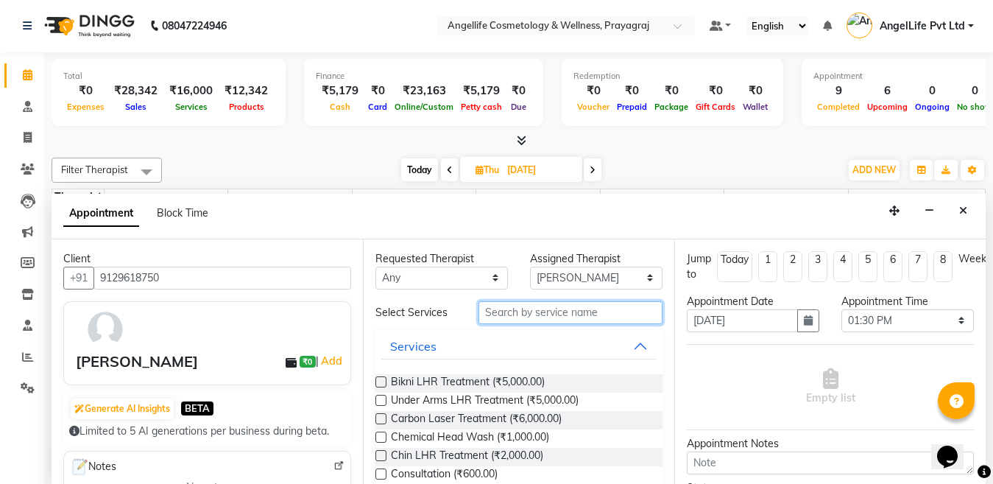
click at [563, 308] on input "text" at bounding box center [571, 312] width 184 height 23
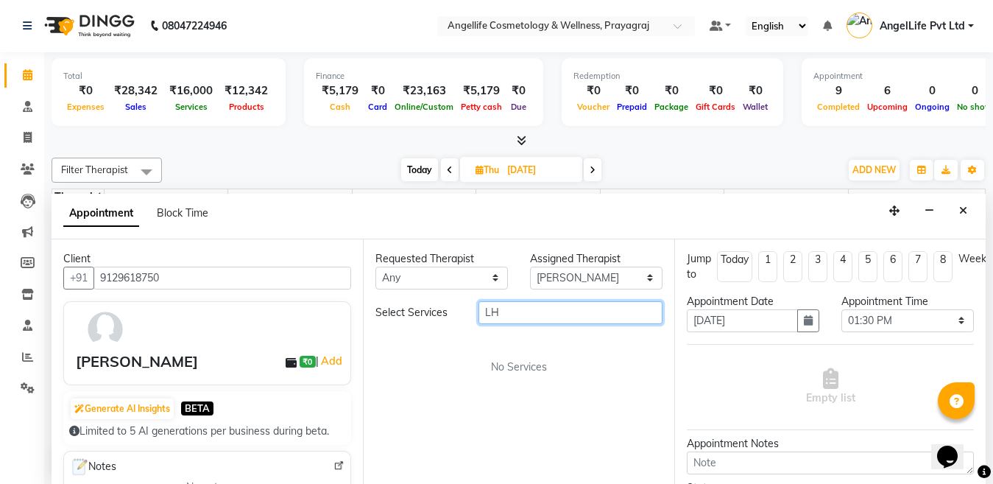
type input "L"
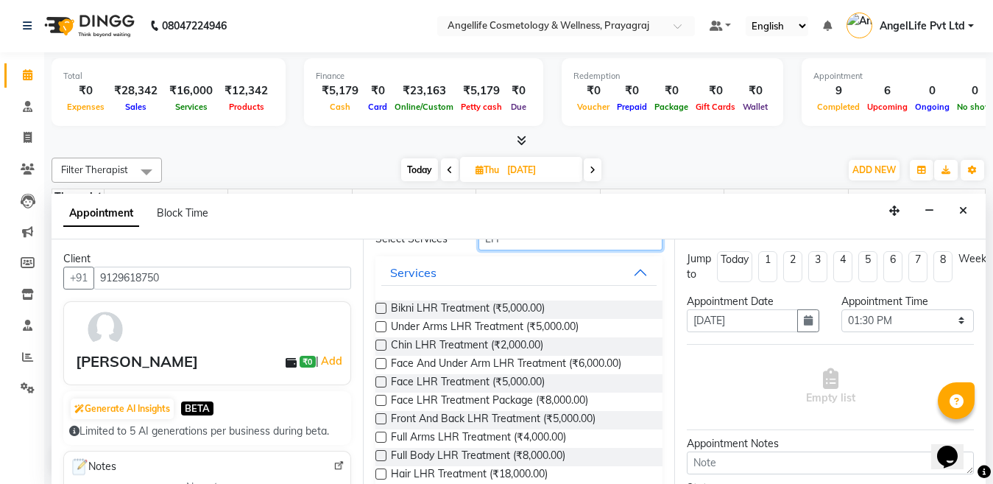
scroll to position [0, 0]
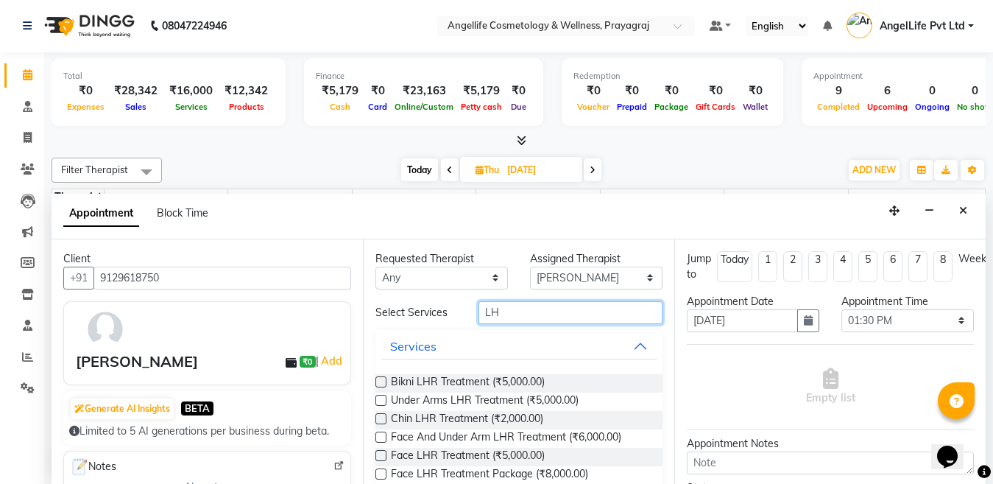
click at [533, 310] on input "LH" at bounding box center [571, 312] width 184 height 23
type input "LH"
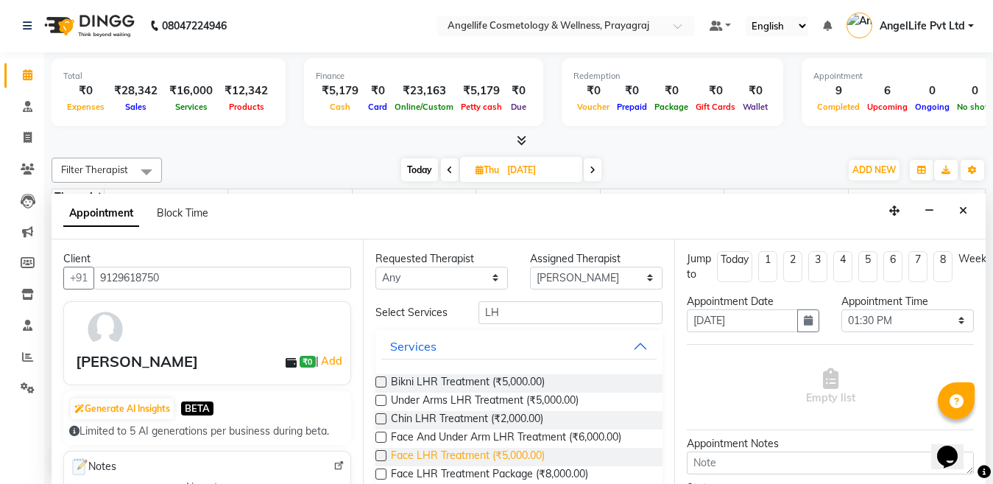
click at [469, 460] on span "Face LHR Treatment (₹5,000.00)" at bounding box center [468, 457] width 154 height 18
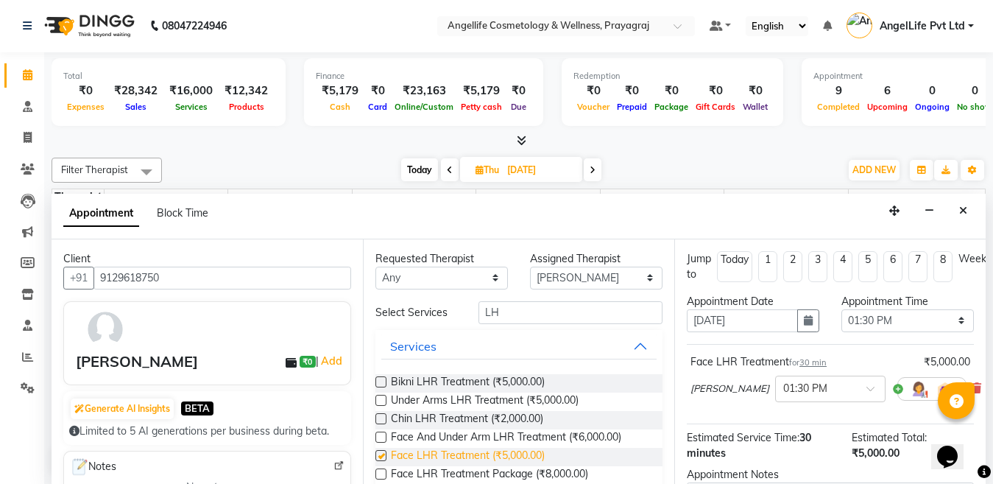
checkbox input "false"
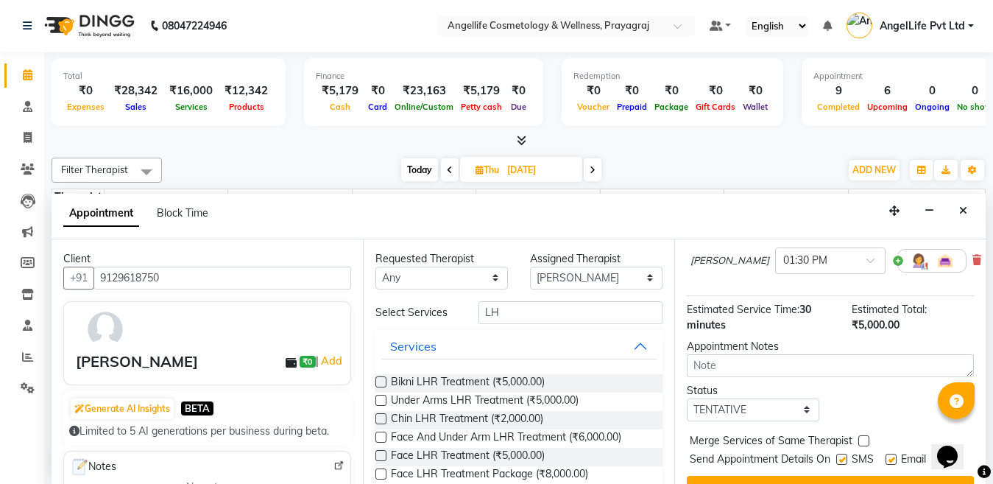
scroll to position [173, 0]
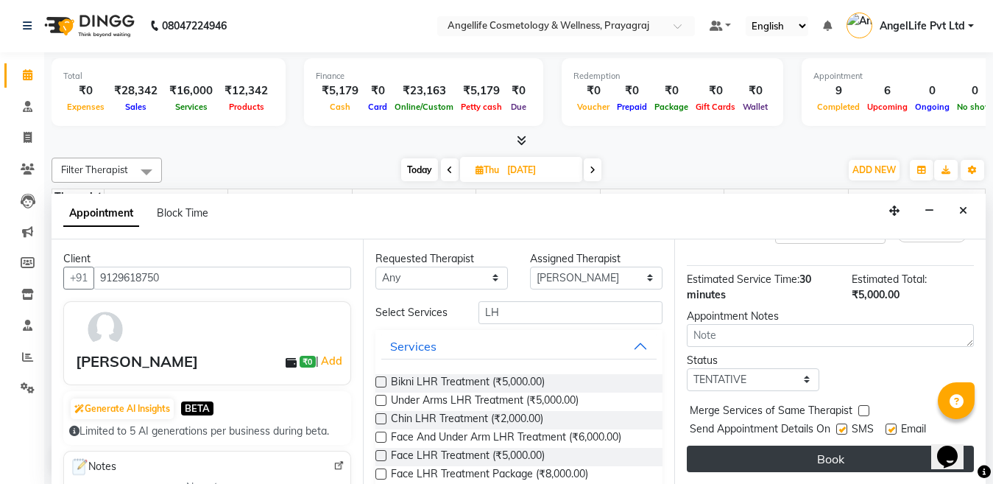
click at [742, 447] on button "Book" at bounding box center [830, 459] width 287 height 27
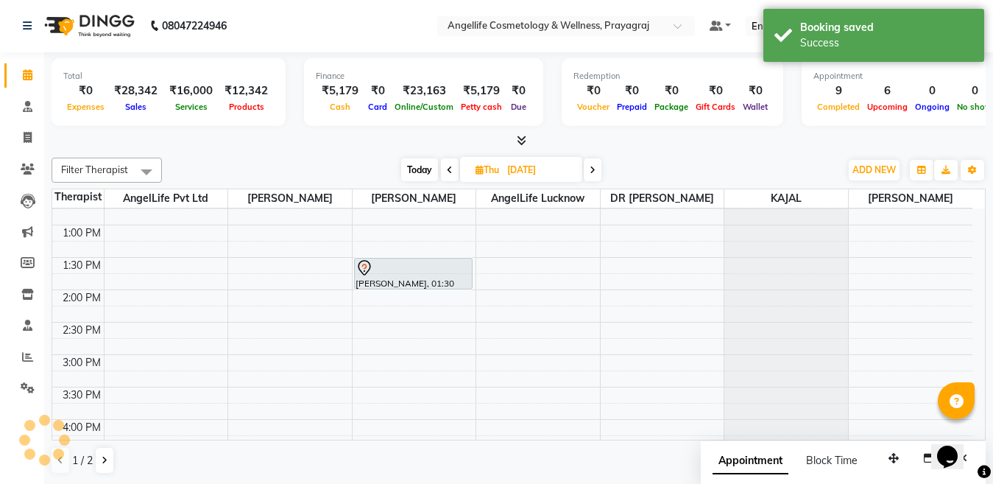
scroll to position [0, 0]
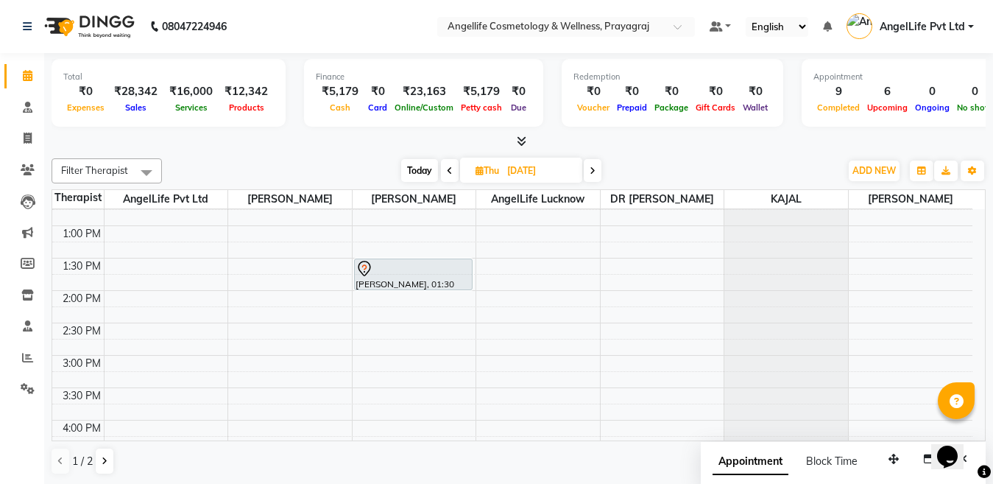
click at [387, 347] on div "9:00 AM 9:30 AM 10:00 AM 10:30 AM 11:00 AM 11:30 AM 12:00 PM 12:30 PM 1:00 PM 1…" at bounding box center [512, 323] width 921 height 712
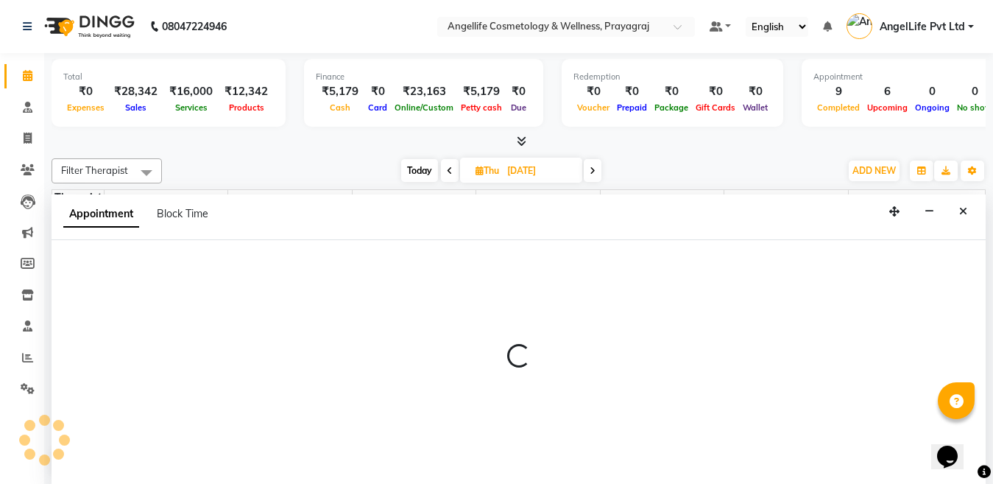
scroll to position [1, 0]
select select "26853"
select select "870"
select select "tentative"
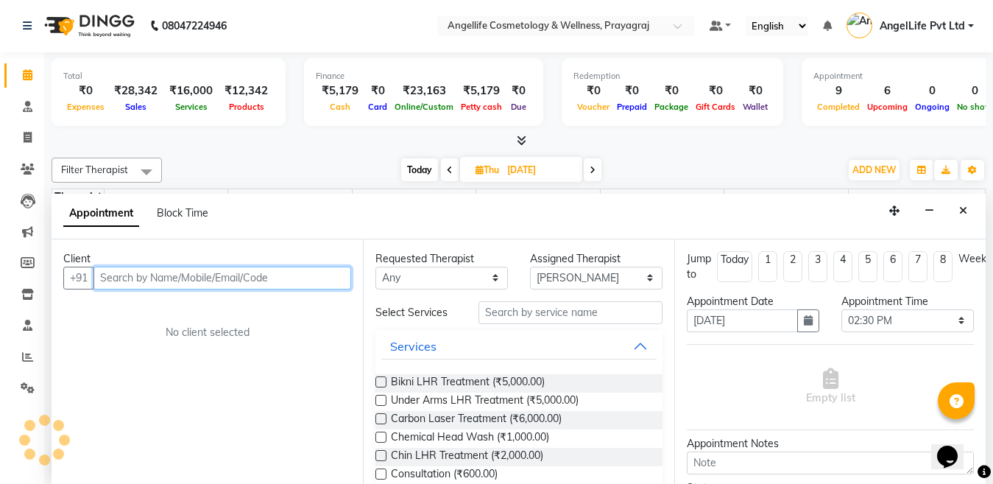
click at [166, 279] on input "text" at bounding box center [223, 278] width 258 height 23
click at [169, 278] on input "9859" at bounding box center [223, 278] width 258 height 23
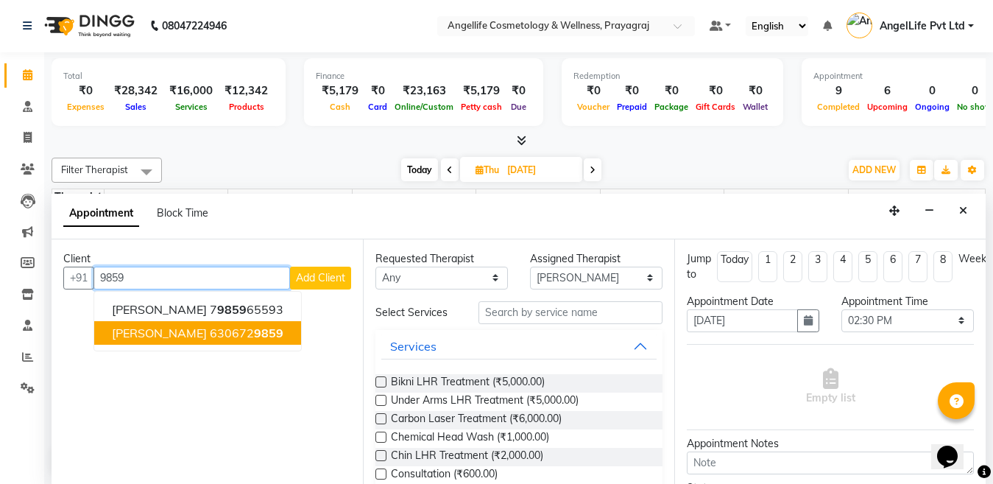
click at [210, 337] on ngb-highlight "630672 9859" at bounding box center [247, 332] width 74 height 15
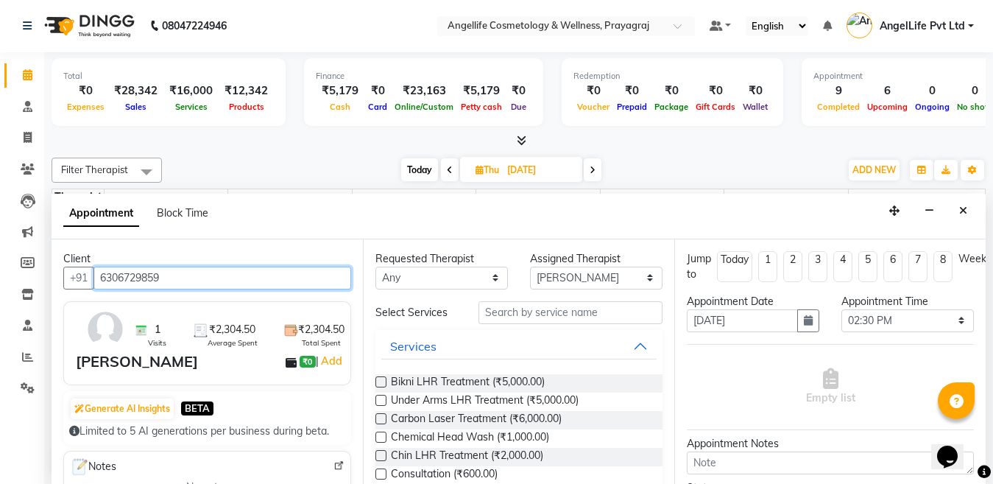
type input "6306729859"
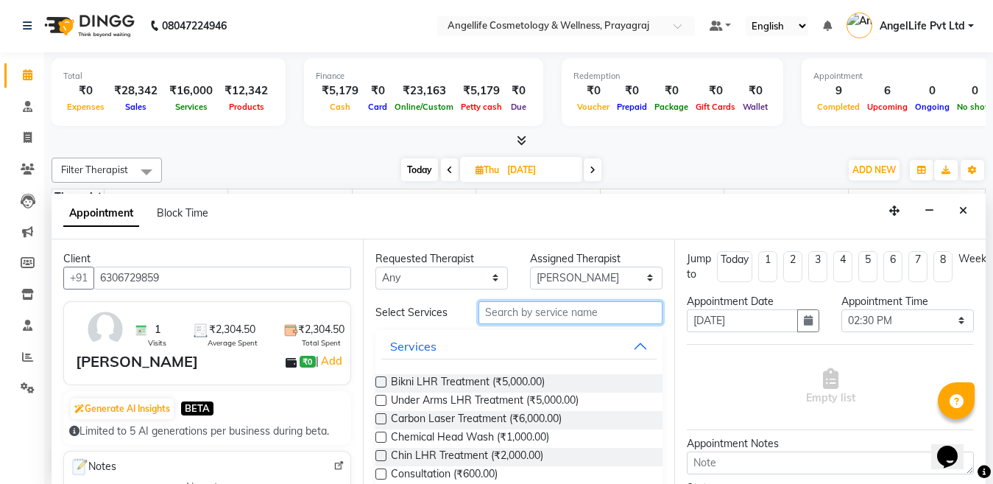
click at [518, 311] on input "text" at bounding box center [571, 312] width 184 height 23
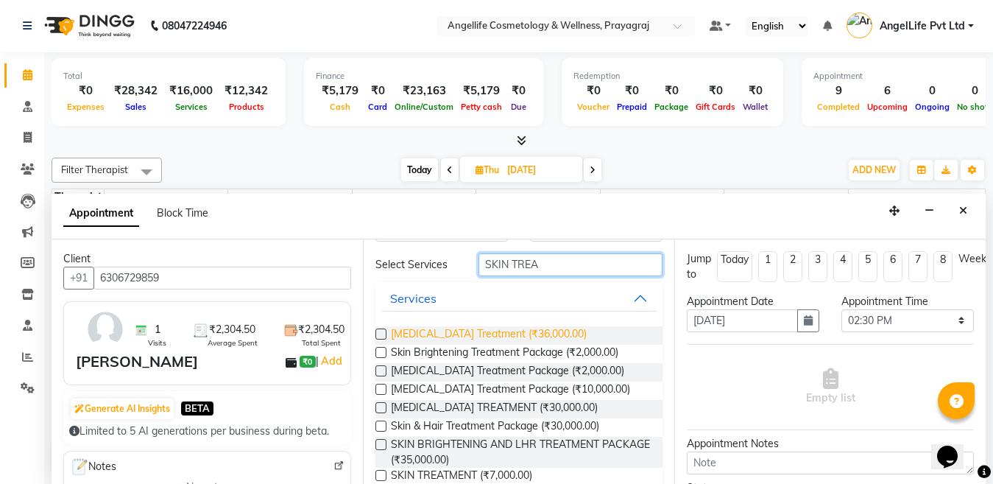
scroll to position [74, 0]
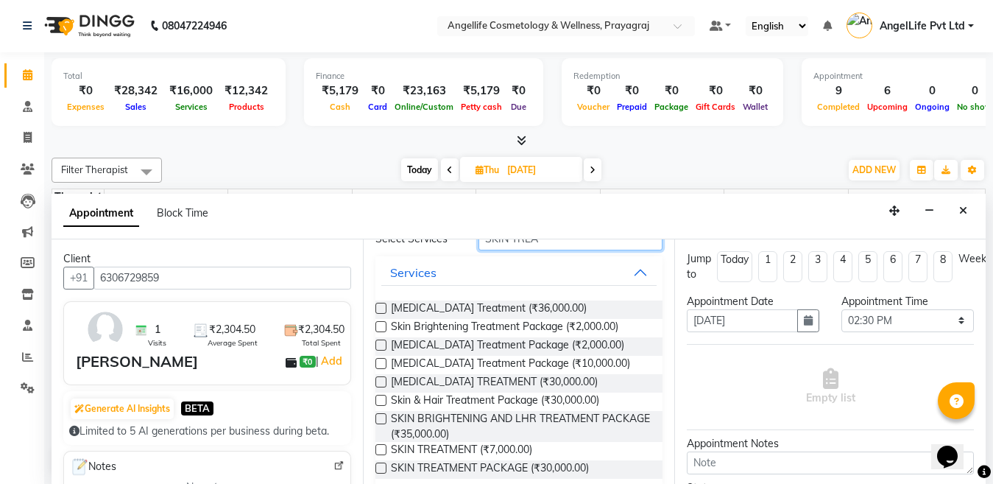
type input "SKIN TREA"
click at [381, 450] on label at bounding box center [381, 449] width 11 height 11
click at [381, 450] on input "checkbox" at bounding box center [381, 451] width 10 height 10
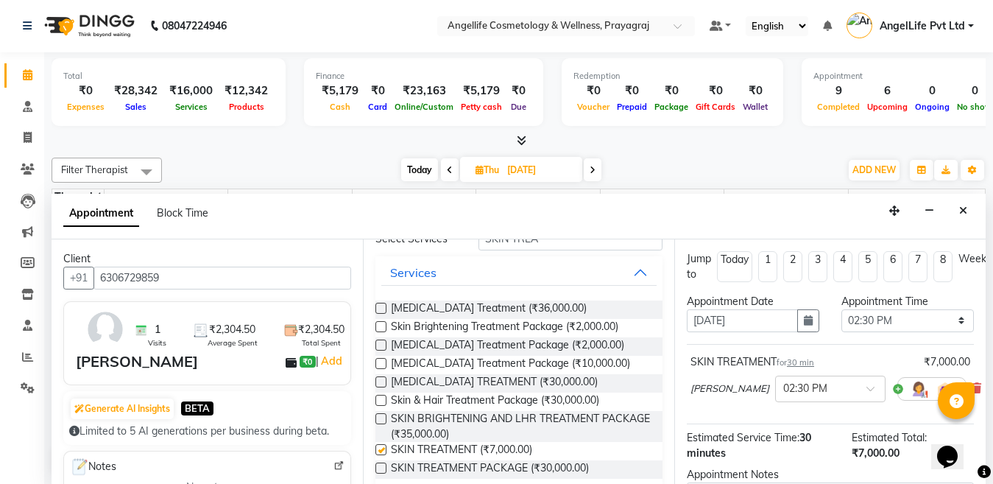
checkbox input "false"
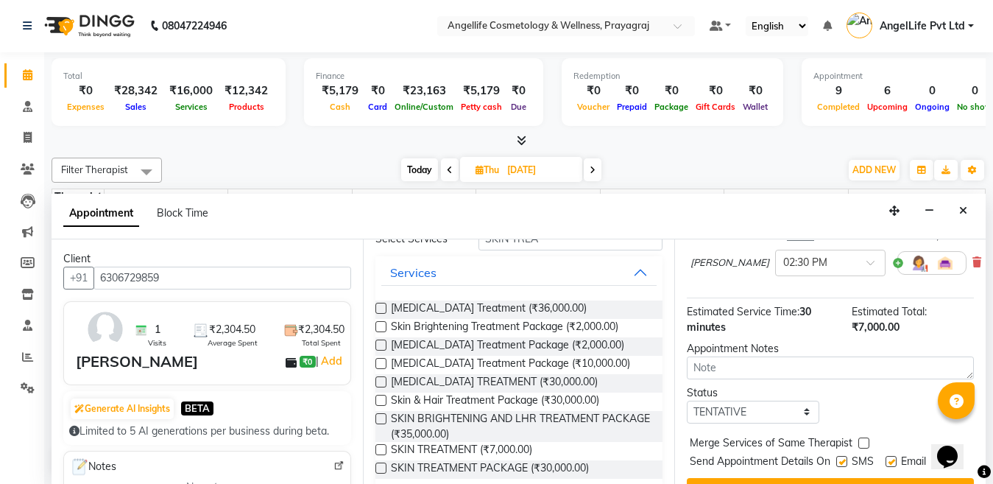
scroll to position [147, 0]
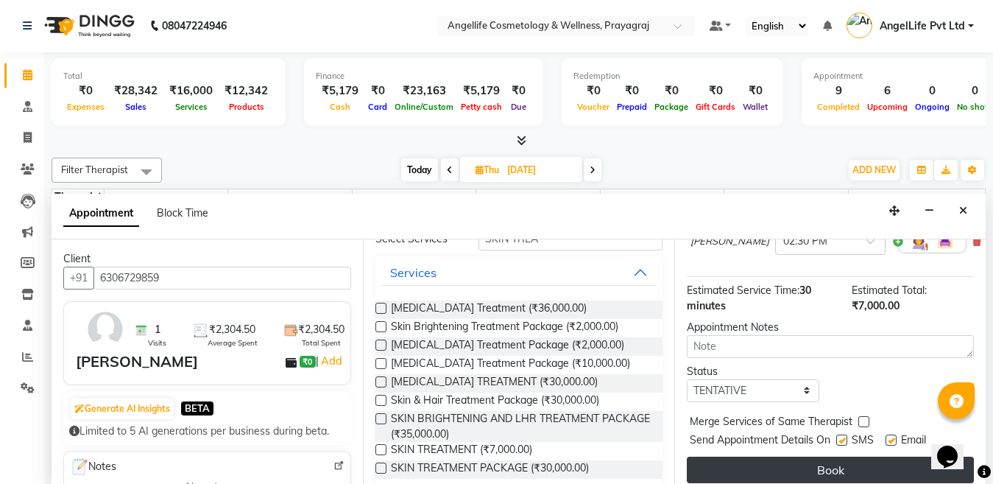
click at [759, 465] on button "Book" at bounding box center [830, 470] width 287 height 27
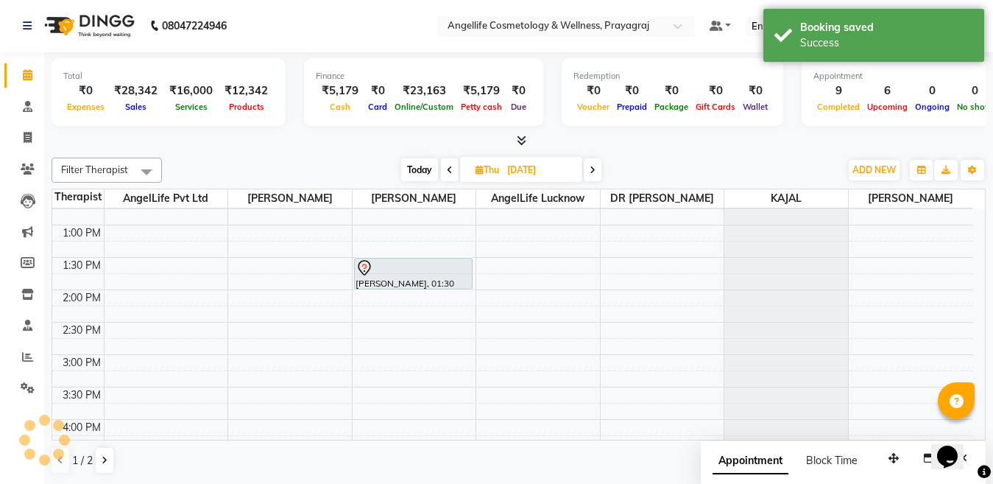
scroll to position [0, 0]
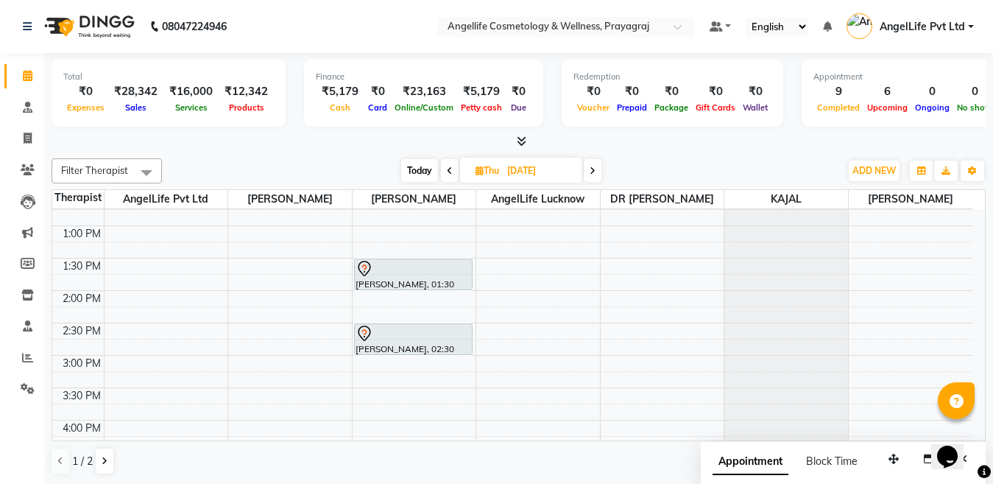
click at [448, 170] on icon at bounding box center [450, 170] width 6 height 9
type input "[DATE]"
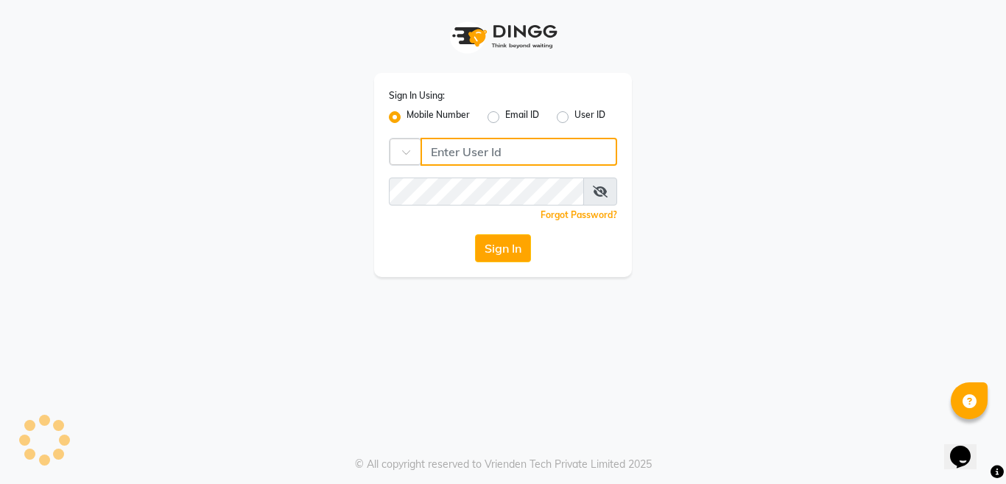
type input "9506660055"
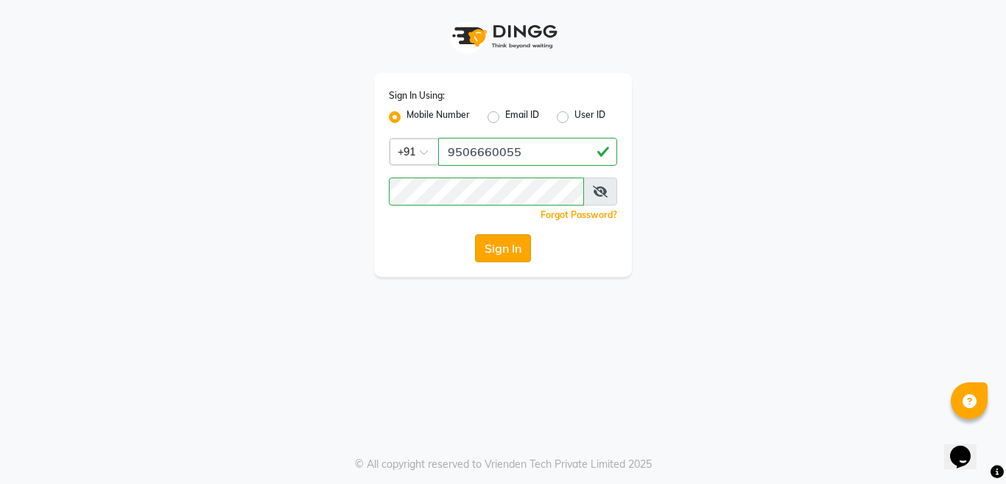
click at [498, 256] on button "Sign In" at bounding box center [503, 248] width 56 height 28
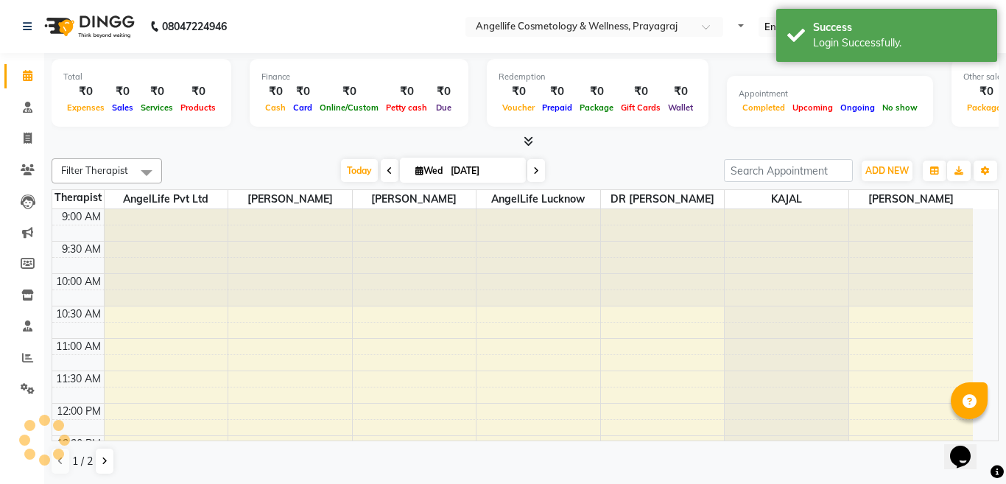
select select "en"
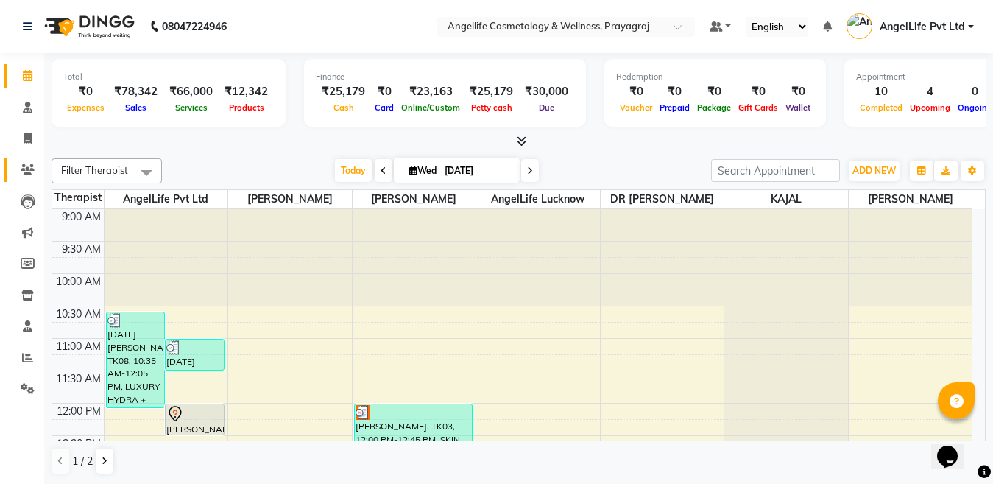
click at [26, 172] on icon at bounding box center [28, 169] width 14 height 11
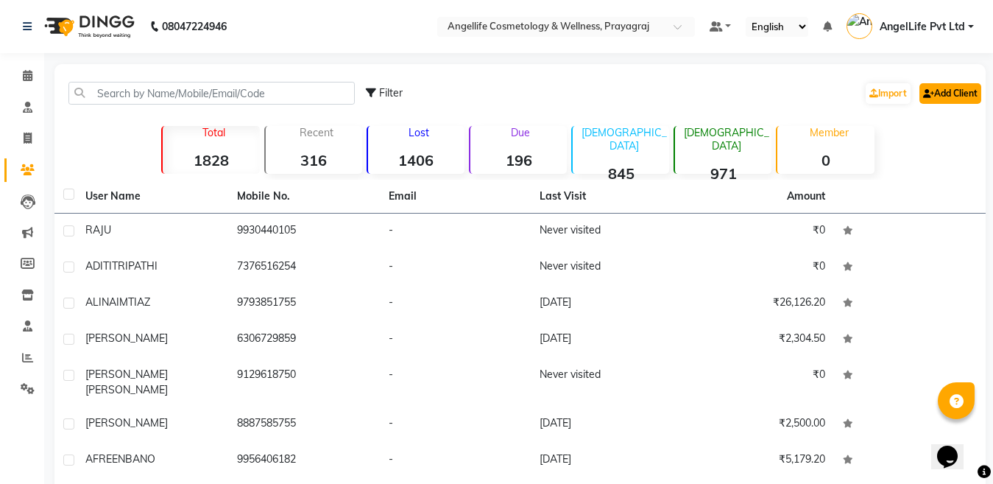
click at [938, 91] on link "Add Client" at bounding box center [951, 93] width 62 height 21
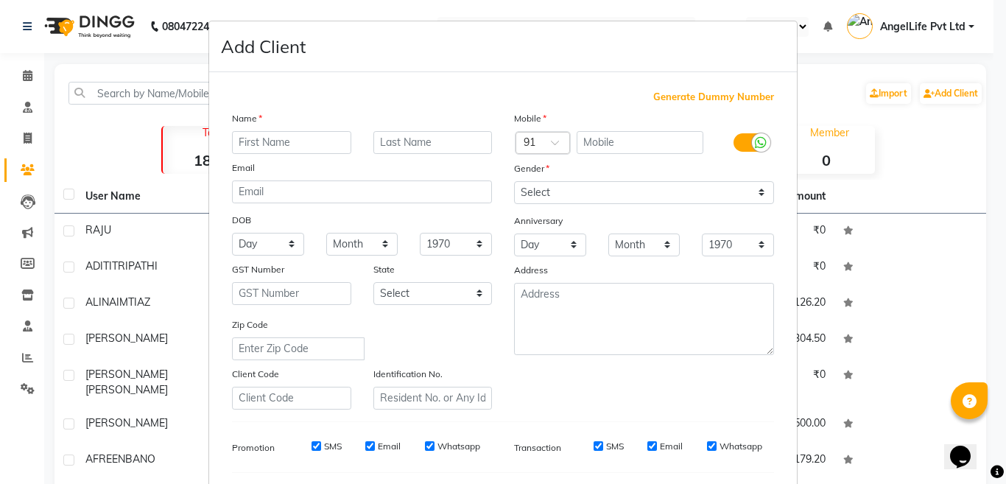
click at [247, 147] on input "text" at bounding box center [291, 142] width 119 height 23
type input "ADITYA"
click at [432, 144] on input "text" at bounding box center [432, 142] width 119 height 23
type input "SAHU"
click at [589, 145] on input "text" at bounding box center [640, 142] width 127 height 23
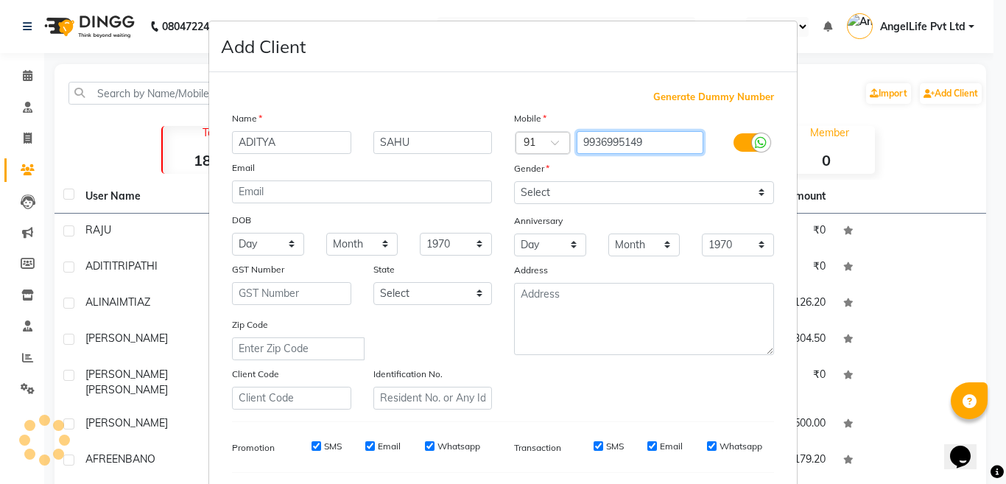
type input "9936995149"
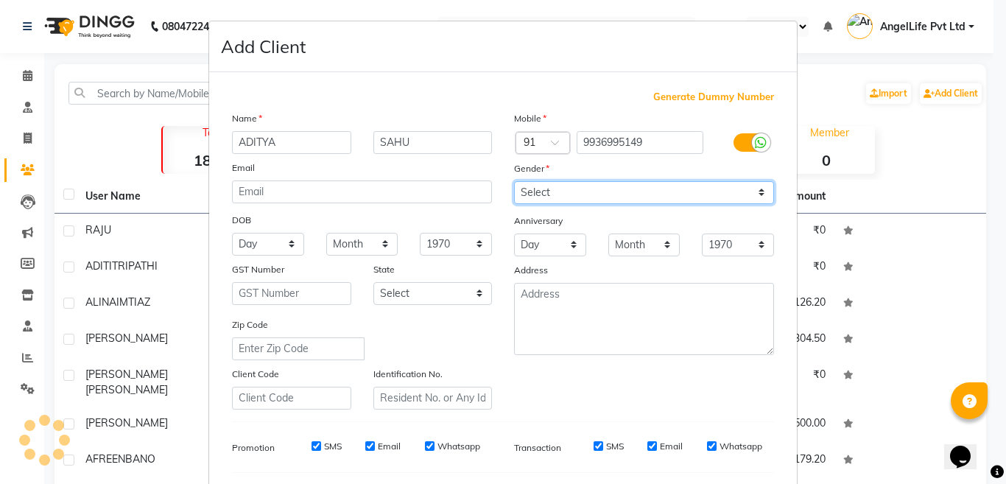
click at [551, 186] on select "Select [DEMOGRAPHIC_DATA] [DEMOGRAPHIC_DATA] Other Prefer Not To Say" at bounding box center [644, 192] width 260 height 23
select select "male"
click at [514, 181] on select "Select [DEMOGRAPHIC_DATA] [DEMOGRAPHIC_DATA] Other Prefer Not To Say" at bounding box center [644, 192] width 260 height 23
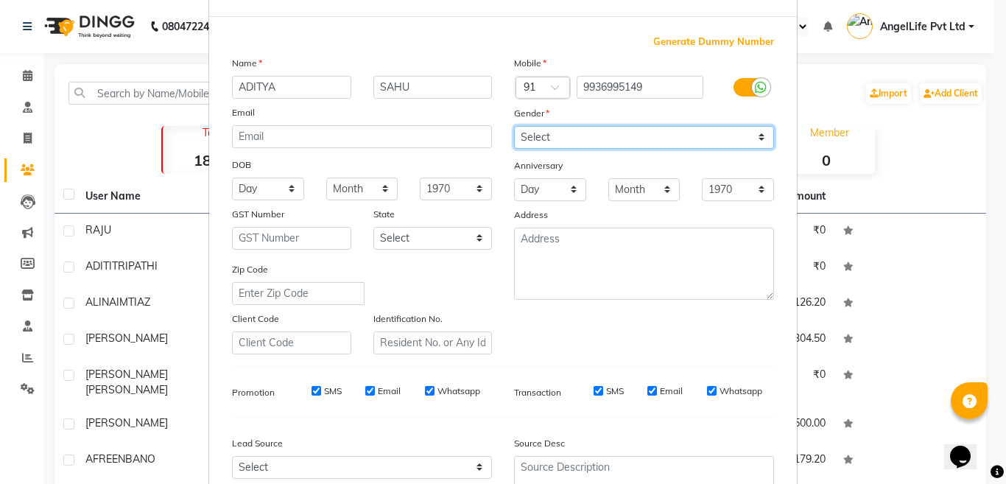
scroll to position [196, 0]
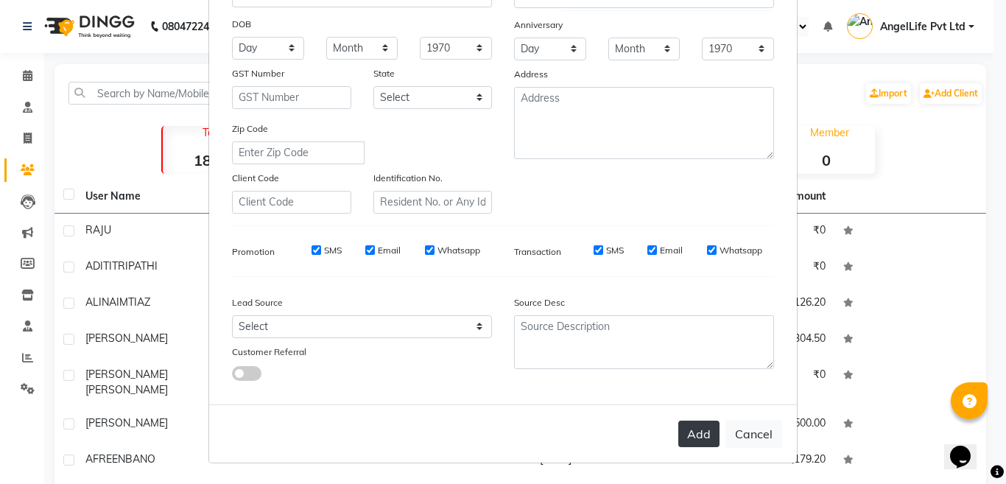
click at [690, 430] on button "Add" at bounding box center [698, 433] width 41 height 27
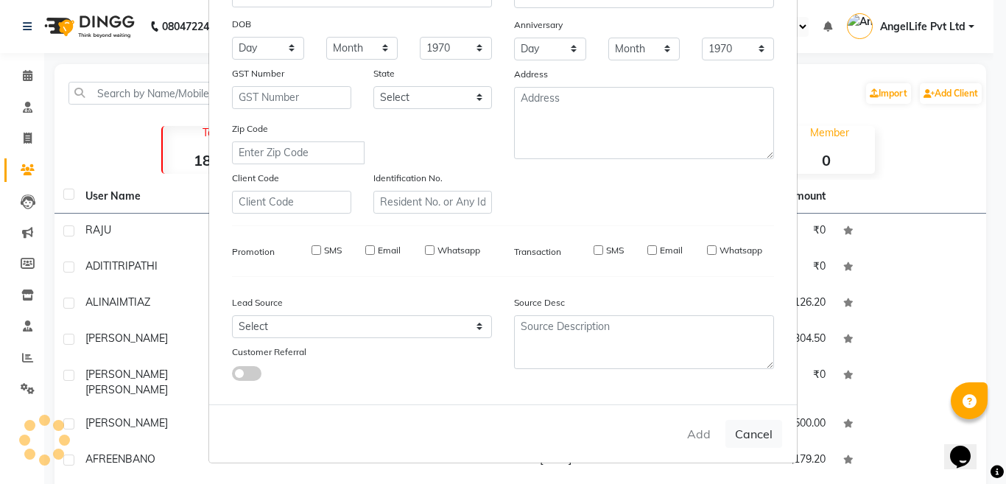
select select
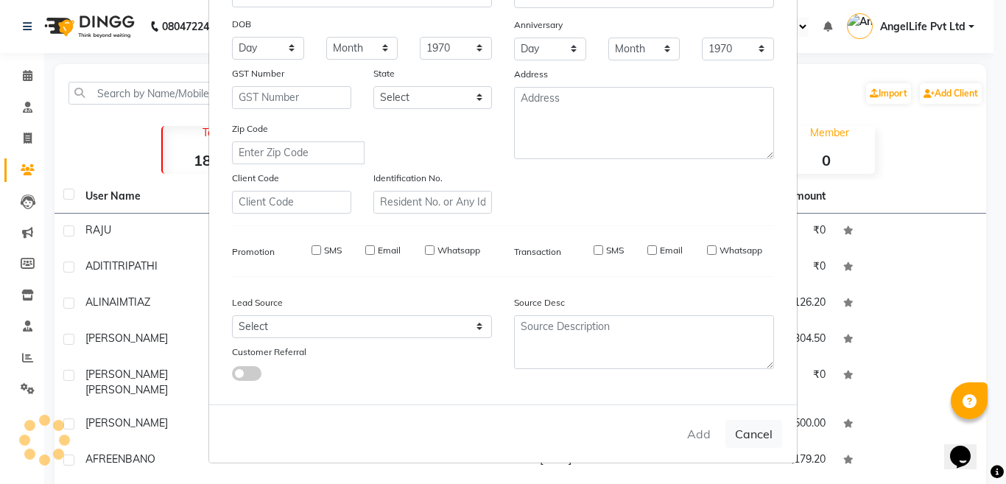
select select
checkbox input "false"
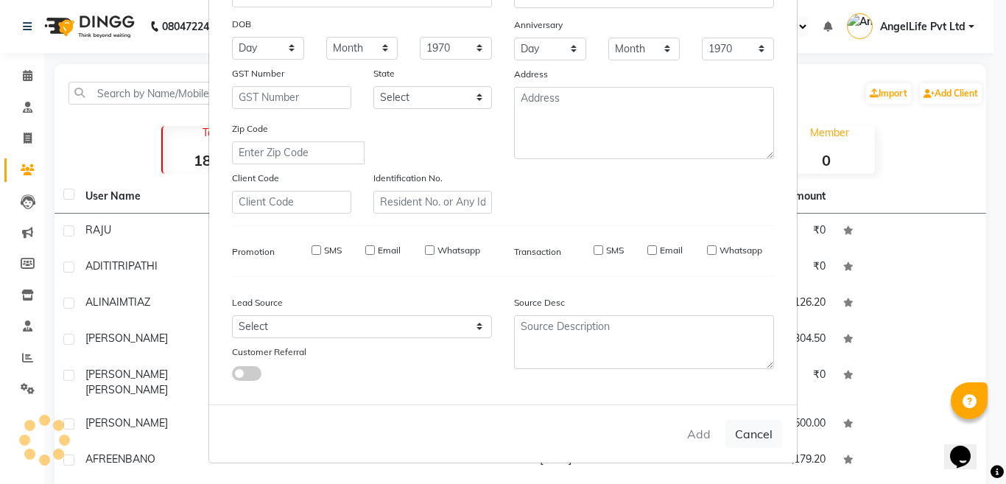
checkbox input "false"
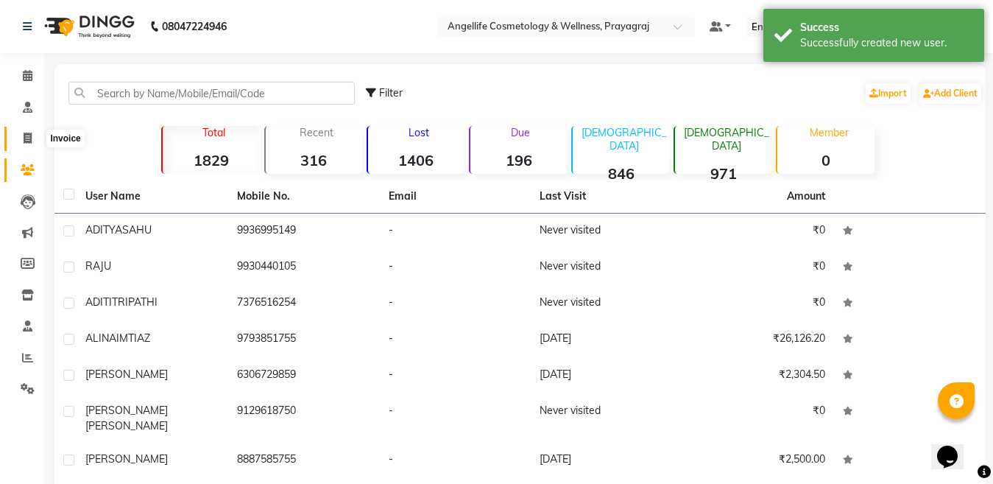
click at [29, 138] on icon at bounding box center [28, 138] width 8 height 11
select select "service"
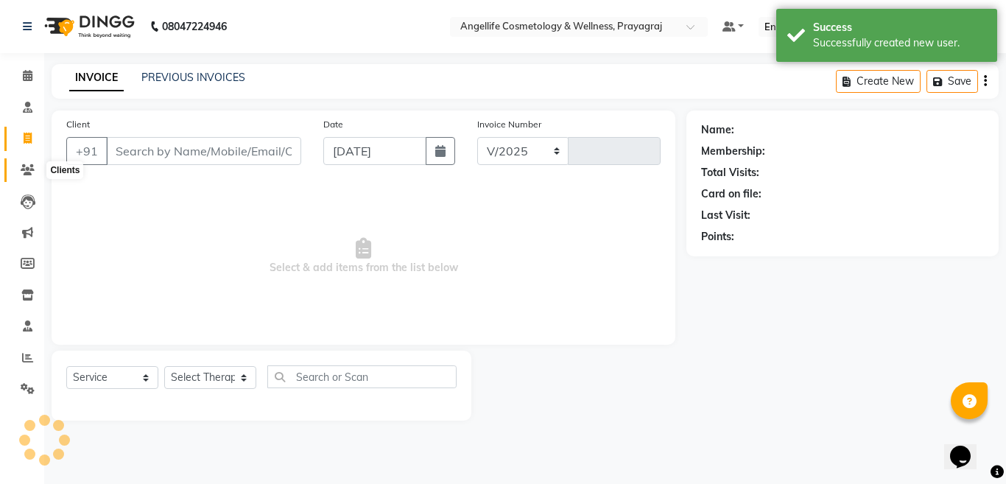
click at [30, 171] on icon at bounding box center [28, 169] width 14 height 11
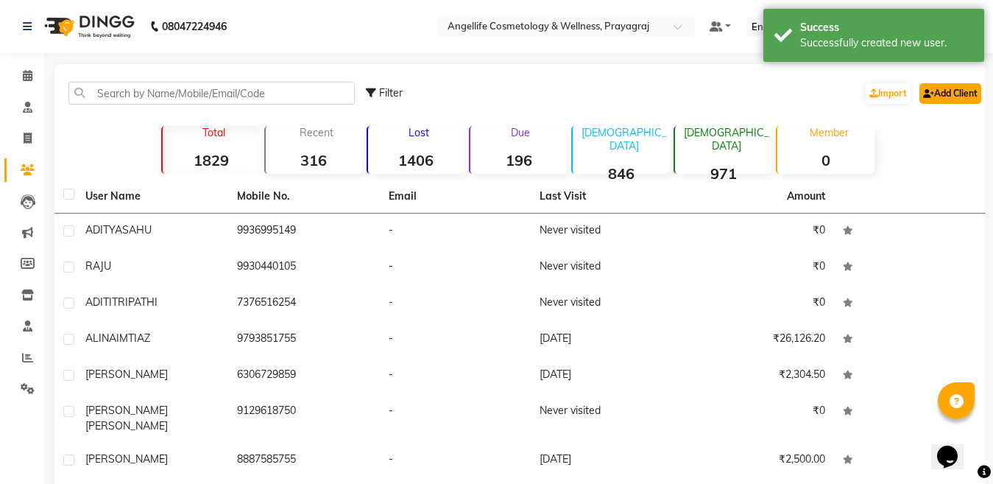
click at [956, 94] on link "Add Client" at bounding box center [951, 93] width 62 height 21
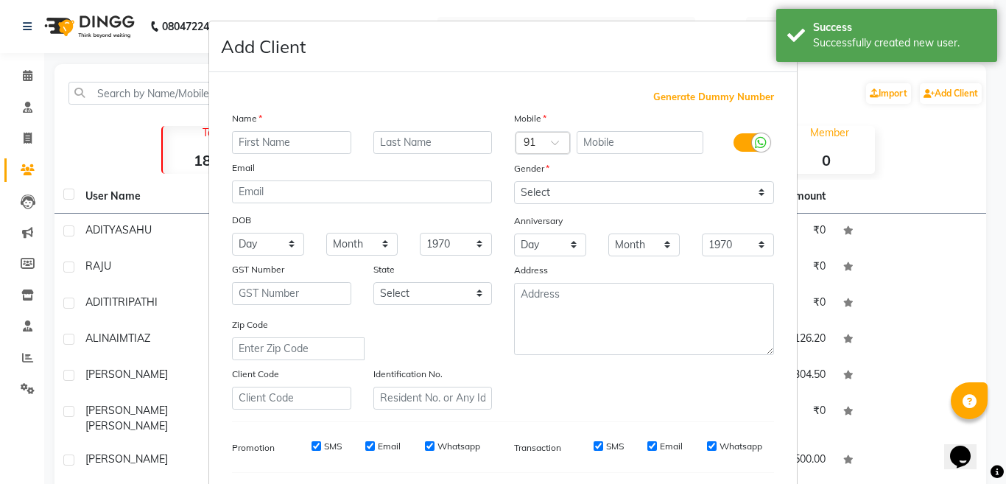
click at [320, 142] on input "text" at bounding box center [291, 142] width 119 height 23
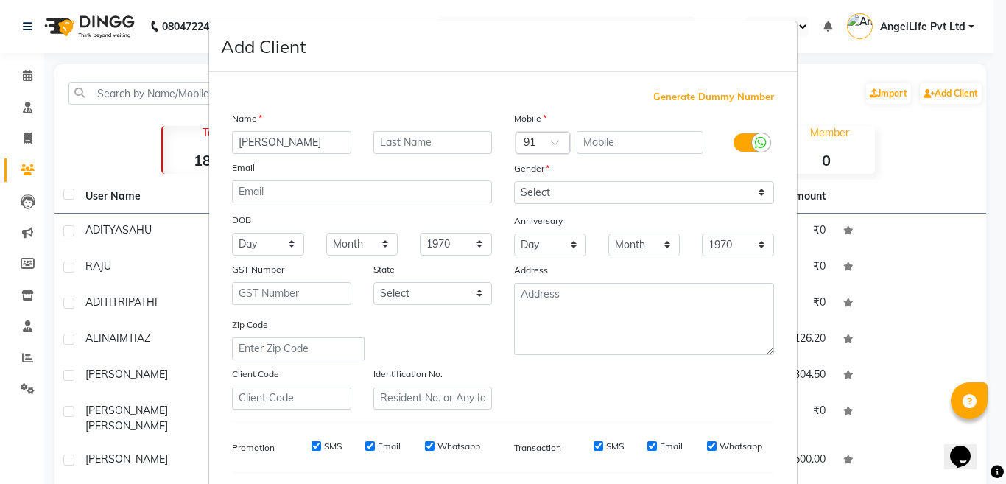
type input "AKRITI"
click at [457, 138] on input "text" at bounding box center [432, 142] width 119 height 23
type input "PATEL"
click at [641, 147] on input "text" at bounding box center [640, 142] width 127 height 23
type input "8887202168"
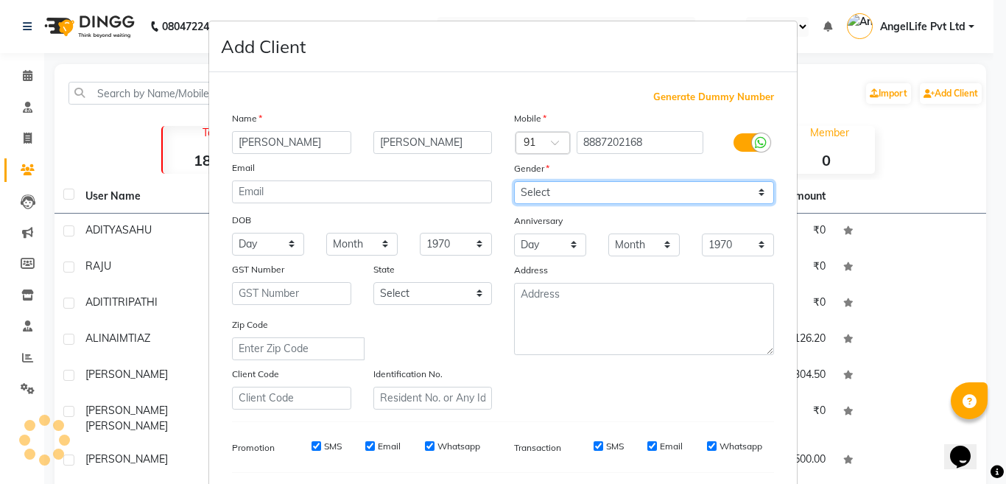
drag, startPoint x: 590, startPoint y: 191, endPoint x: 581, endPoint y: 203, distance: 15.3
click at [590, 191] on select "Select [DEMOGRAPHIC_DATA] [DEMOGRAPHIC_DATA] Other Prefer Not To Say" at bounding box center [644, 192] width 260 height 23
select select "[DEMOGRAPHIC_DATA]"
click at [514, 181] on select "Select [DEMOGRAPHIC_DATA] [DEMOGRAPHIC_DATA] Other Prefer Not To Say" at bounding box center [644, 192] width 260 height 23
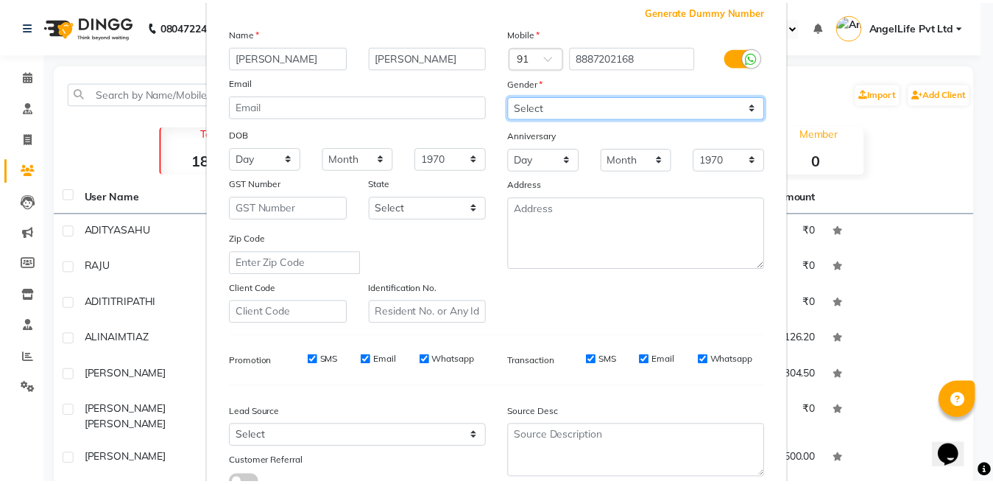
scroll to position [196, 0]
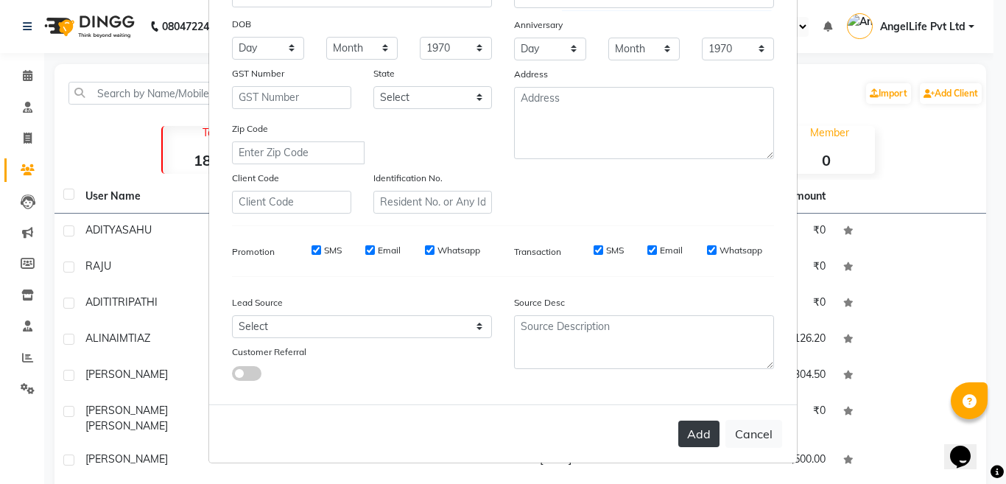
click at [694, 429] on button "Add" at bounding box center [698, 433] width 41 height 27
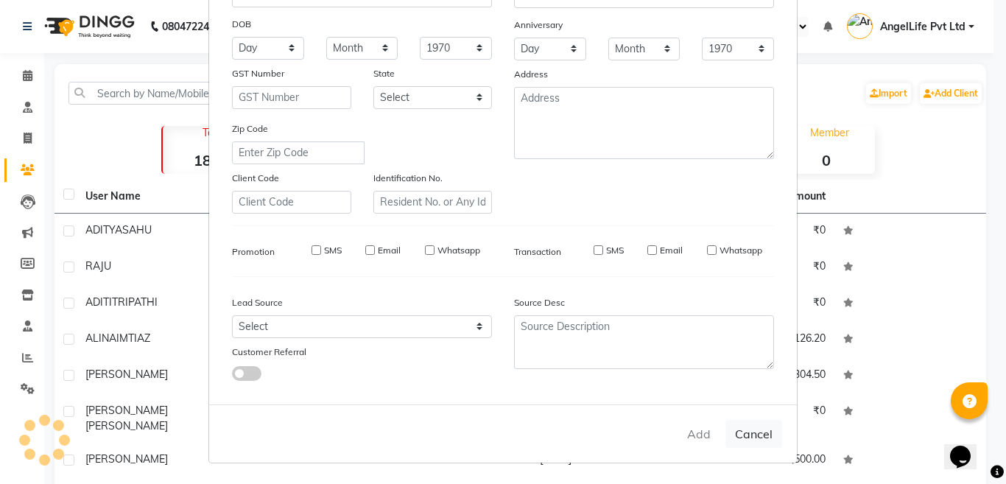
select select
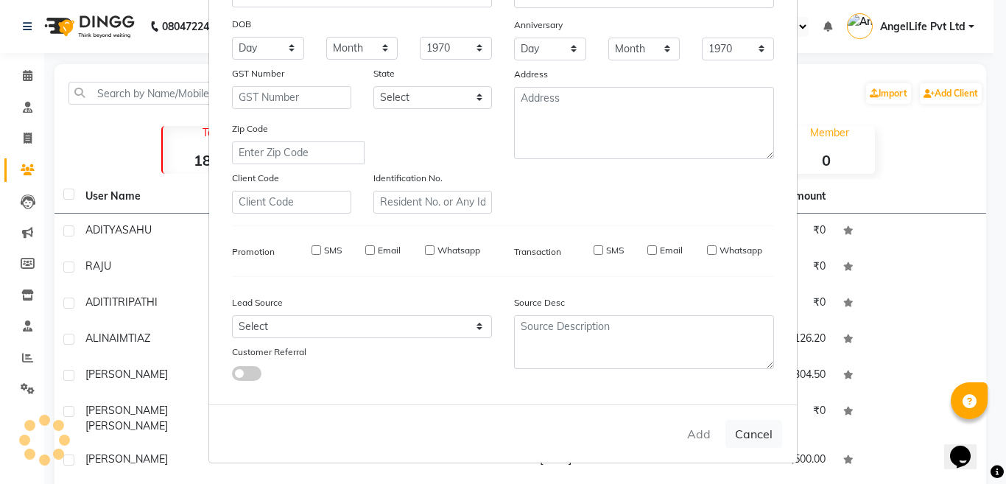
select select
checkbox input "false"
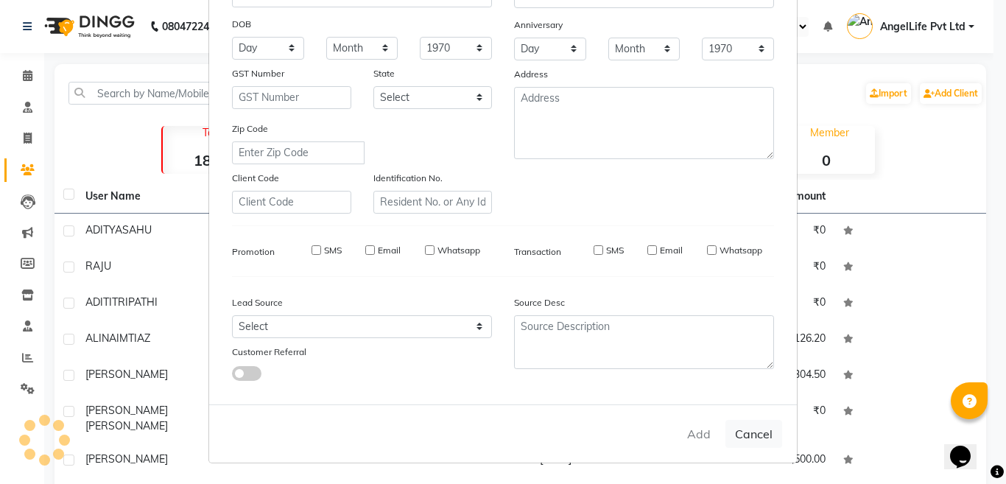
checkbox input "false"
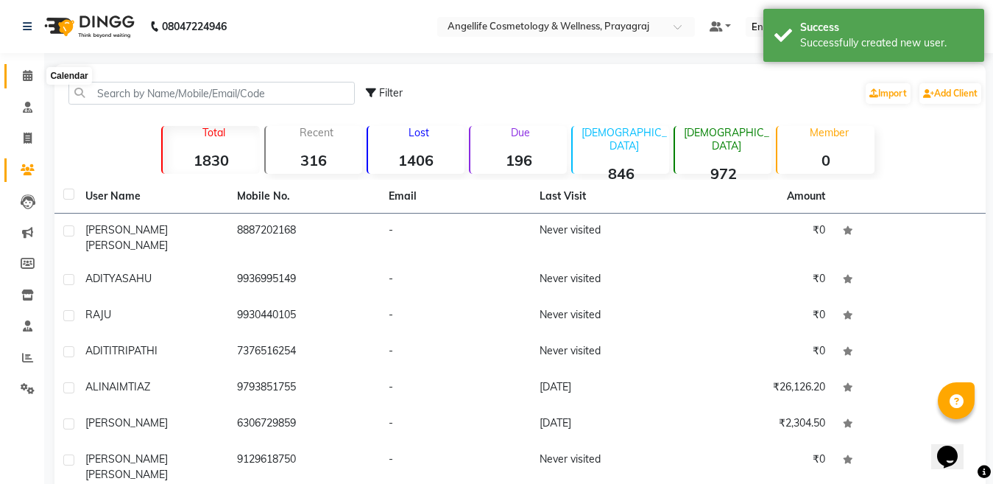
click at [23, 73] on icon at bounding box center [28, 75] width 10 height 11
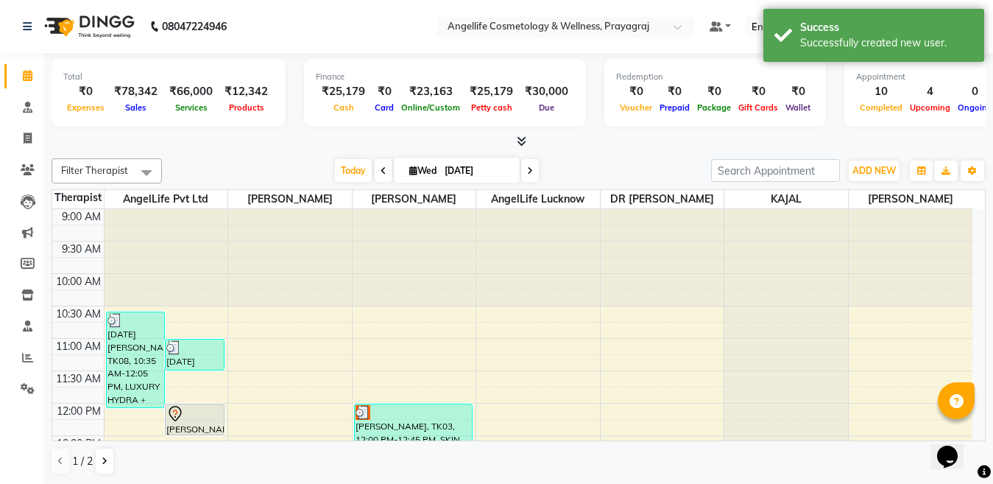
click at [527, 172] on icon at bounding box center [530, 170] width 6 height 9
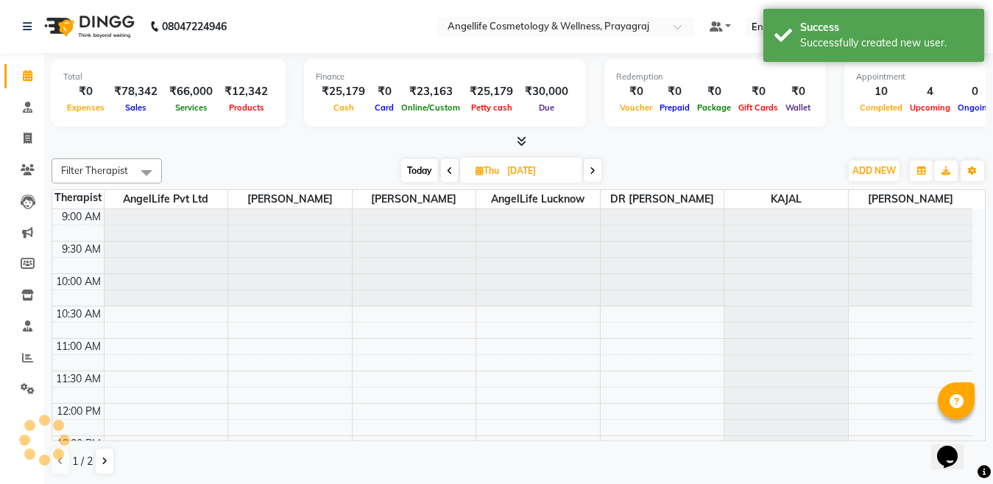
scroll to position [454, 0]
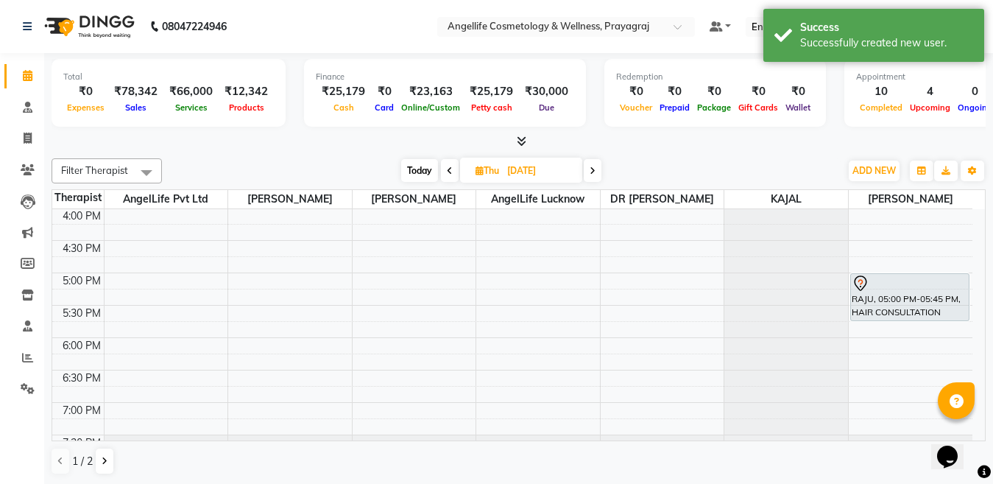
click at [591, 175] on icon at bounding box center [593, 170] width 6 height 9
type input "05-09-2025"
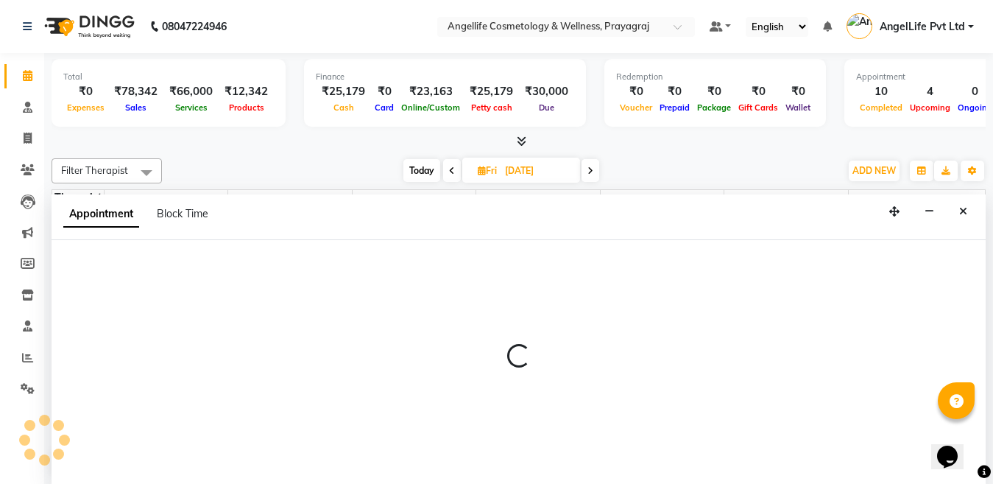
scroll to position [1, 0]
select select "77855"
select select "1020"
select select "tentative"
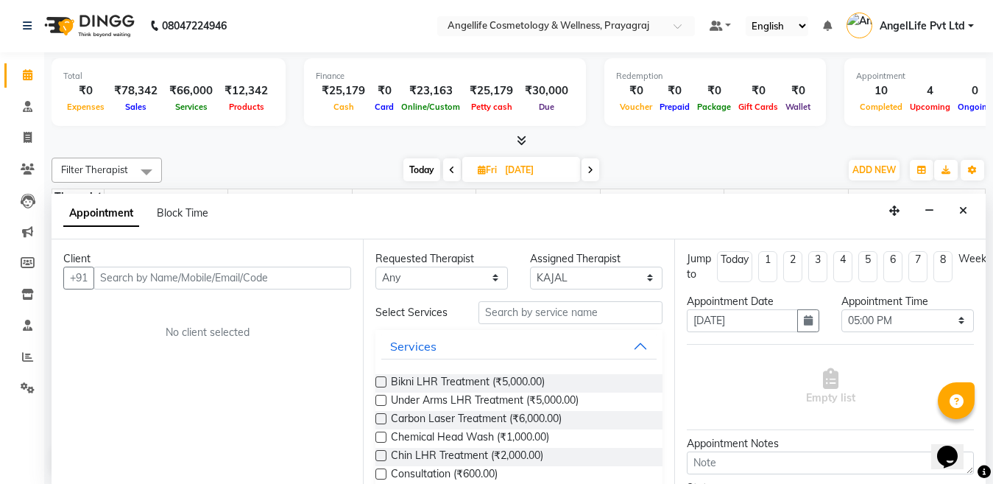
click at [178, 278] on input "text" at bounding box center [223, 278] width 258 height 23
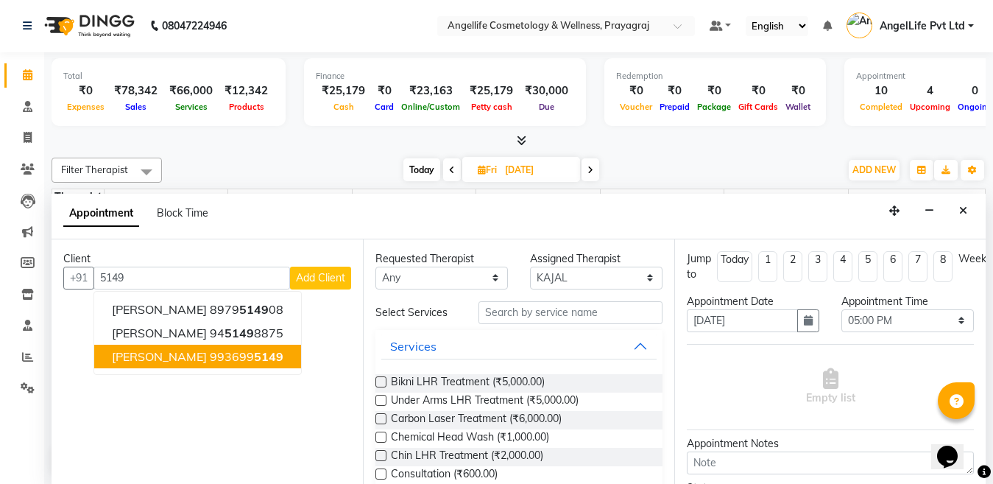
click at [183, 356] on span "ADITYA SAHU" at bounding box center [159, 356] width 95 height 15
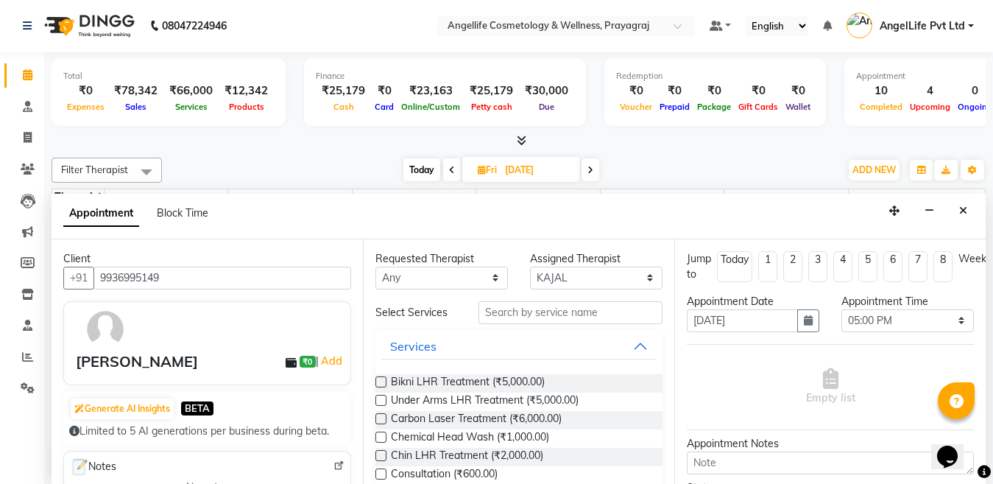
type input "9936995149"
click at [507, 309] on input "text" at bounding box center [571, 312] width 184 height 23
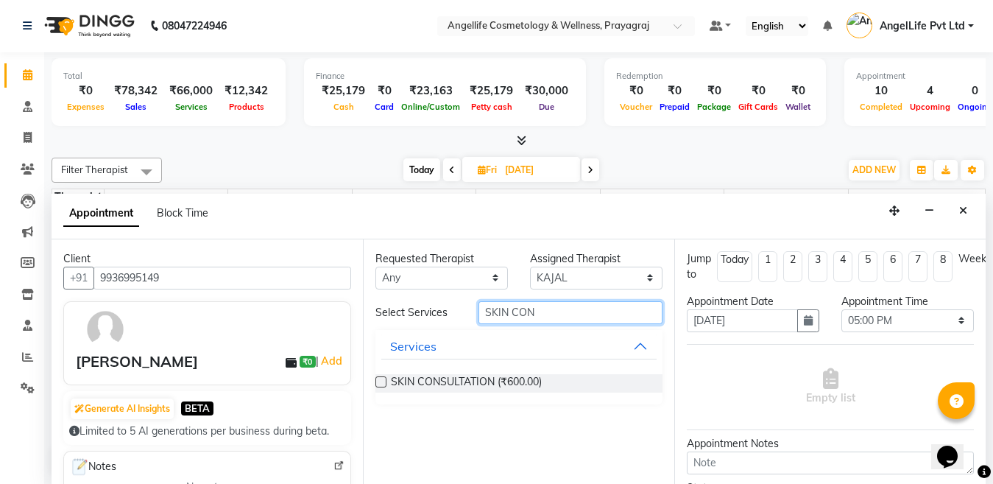
type input "SKIN CON"
click at [383, 382] on label at bounding box center [381, 381] width 11 height 11
click at [383, 382] on input "checkbox" at bounding box center [381, 384] width 10 height 10
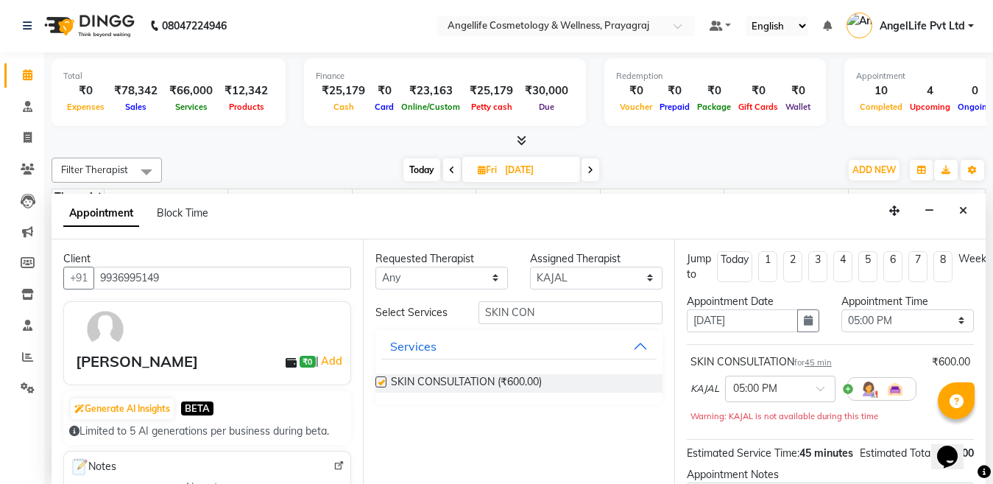
checkbox input "false"
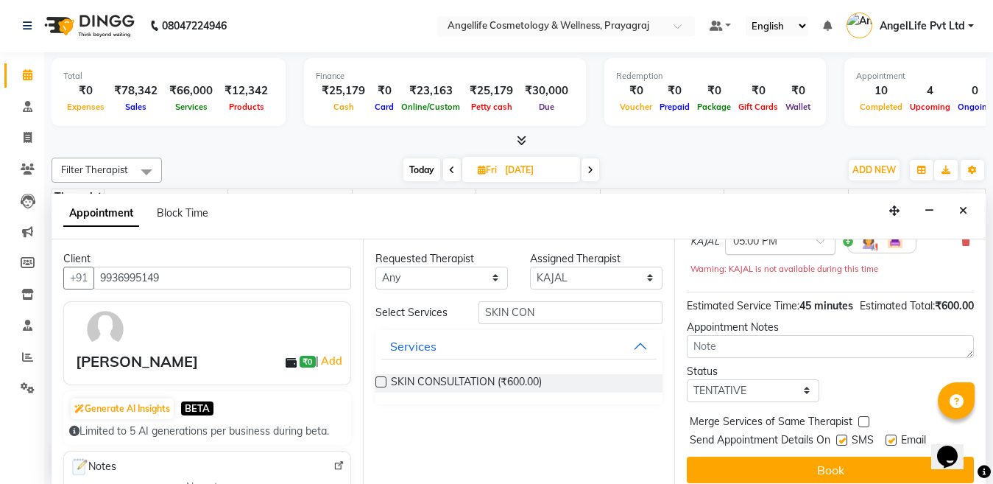
scroll to position [186, 0]
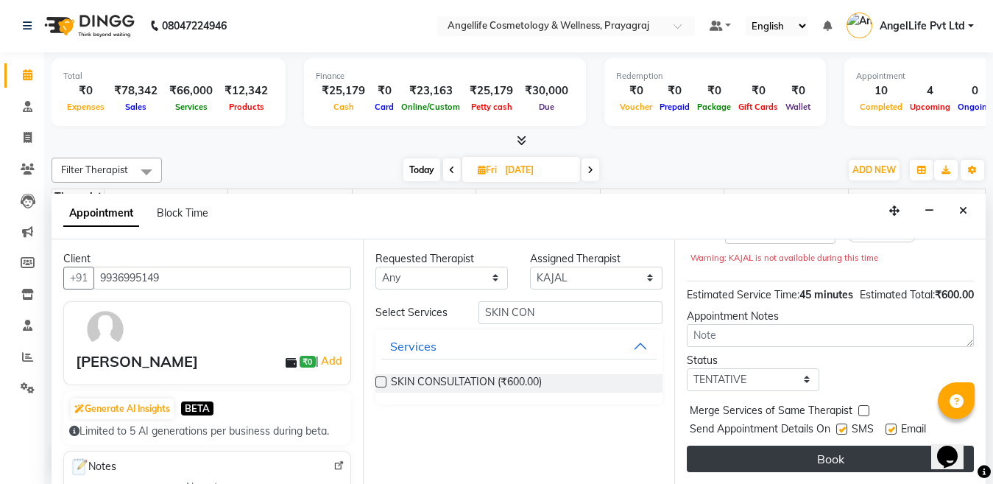
click at [754, 447] on button "Book" at bounding box center [830, 459] width 287 height 27
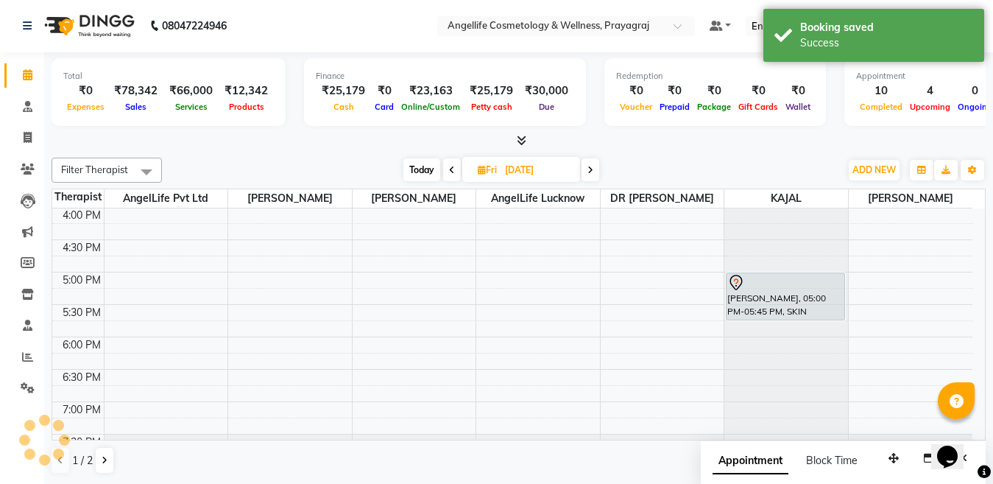
scroll to position [0, 0]
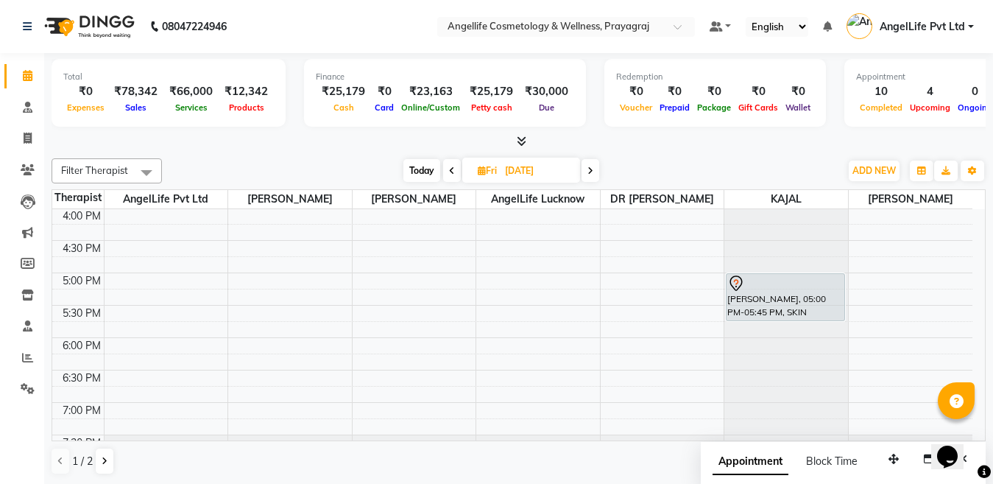
click at [588, 168] on icon at bounding box center [591, 170] width 6 height 9
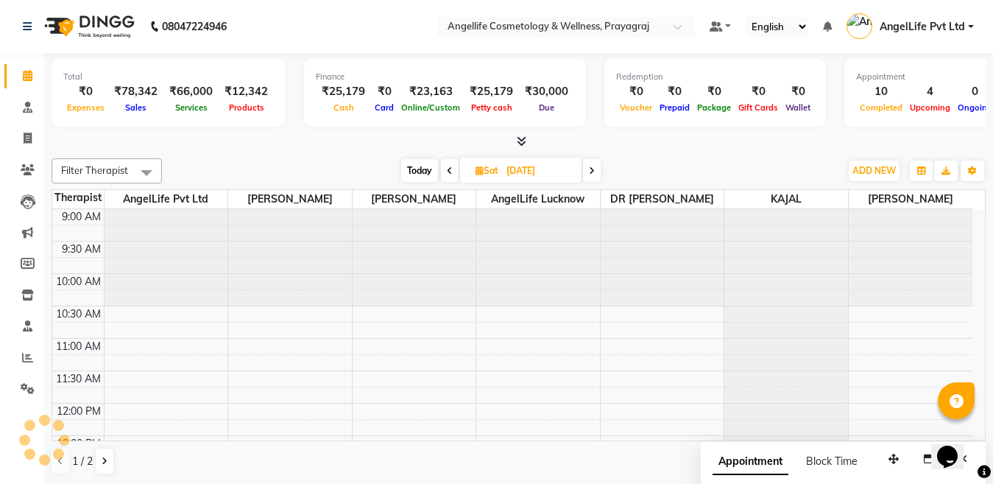
scroll to position [454, 0]
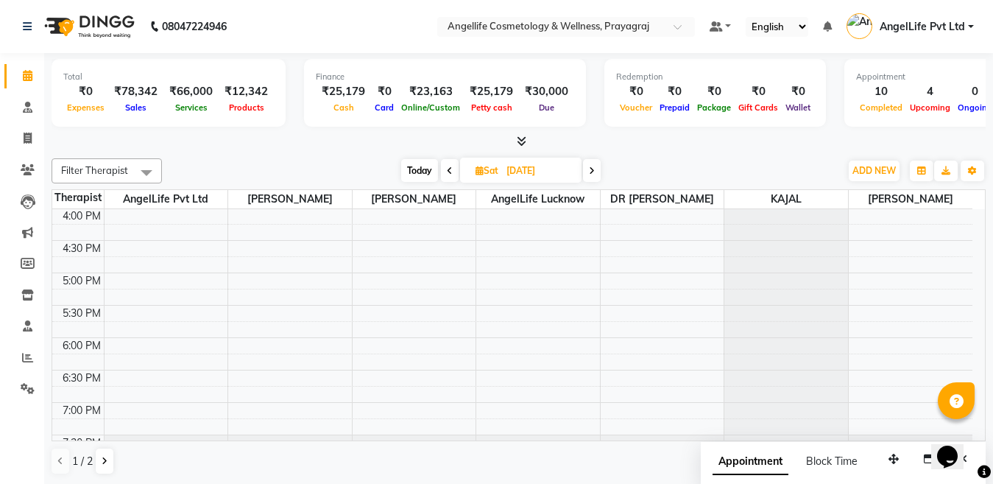
click at [588, 169] on span at bounding box center [592, 170] width 18 height 23
type input "07-09-2025"
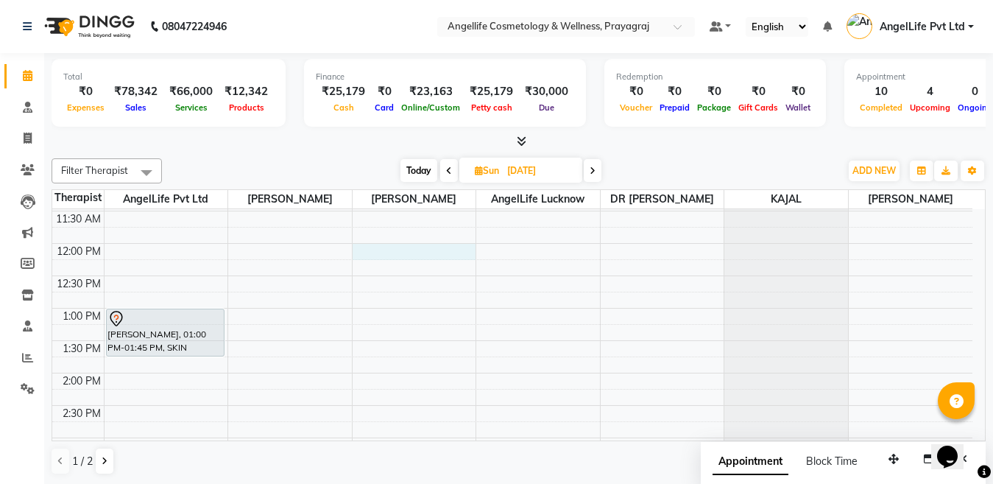
click at [403, 266] on div "9:00 AM 9:30 AM 10:00 AM 10:30 AM 11:00 AM 11:30 AM 12:00 PM 12:30 PM 1:00 PM 1…" at bounding box center [512, 405] width 921 height 712
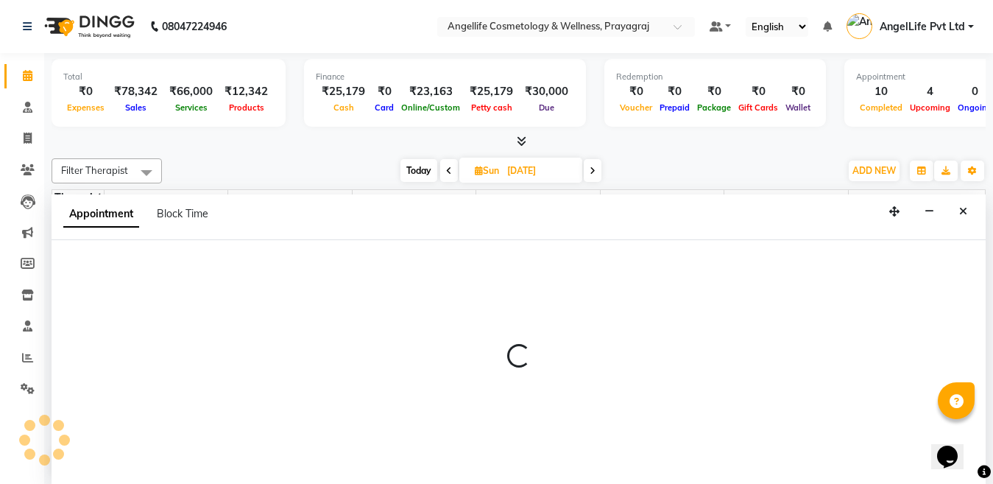
select select "26853"
select select "tentative"
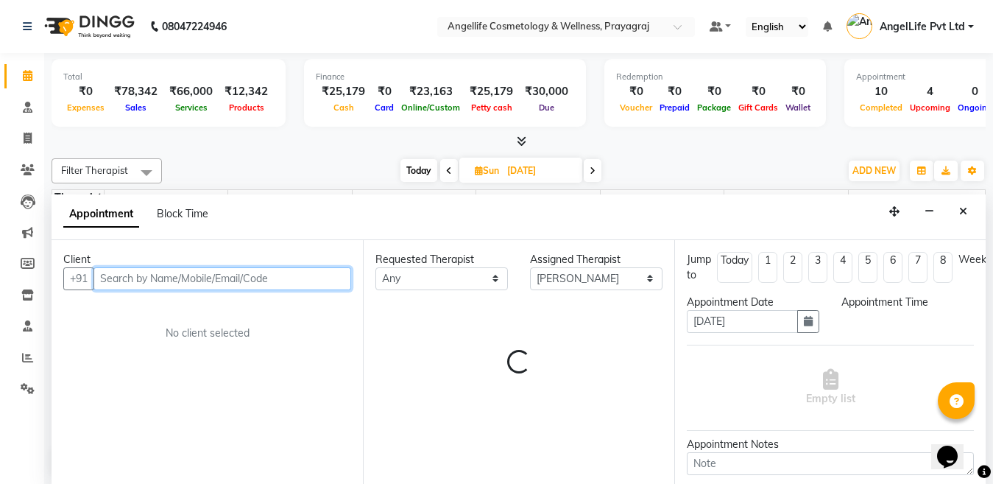
select select "720"
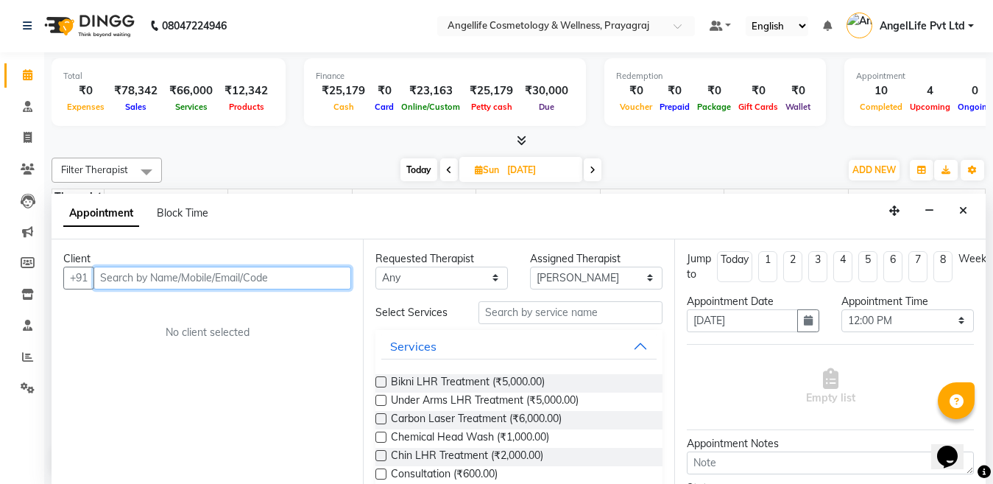
click at [250, 275] on input "text" at bounding box center [223, 278] width 258 height 23
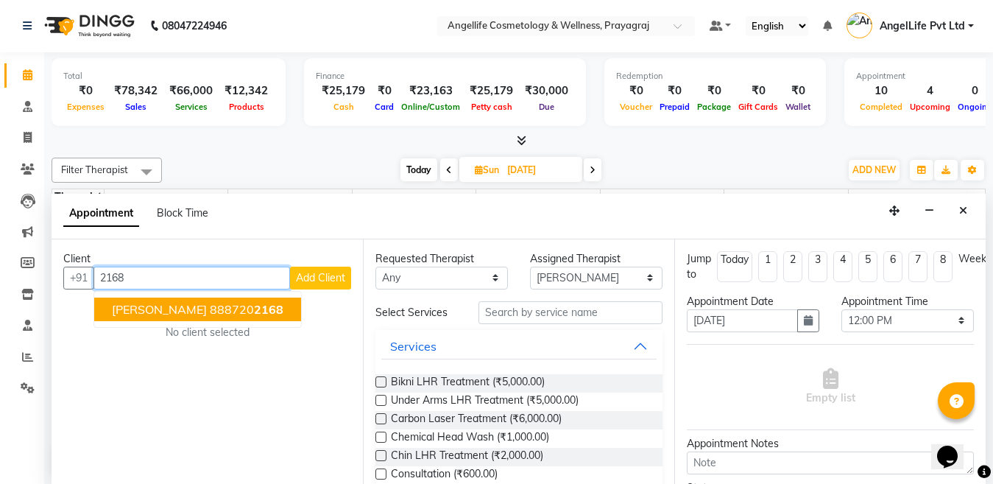
drag, startPoint x: 264, startPoint y: 306, endPoint x: 257, endPoint y: 314, distance: 11.5
click at [257, 314] on span "2168" at bounding box center [268, 309] width 29 height 15
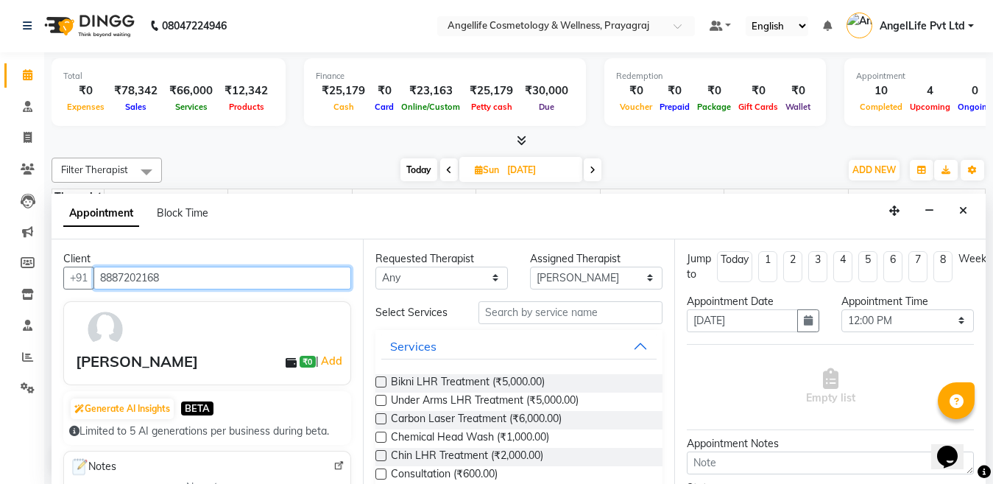
type input "8887202168"
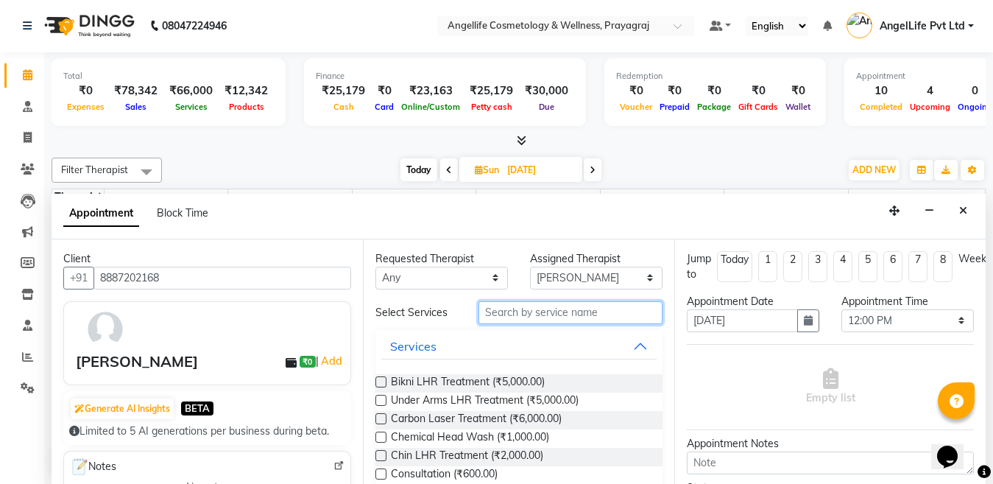
click at [499, 312] on input "text" at bounding box center [571, 312] width 184 height 23
click at [513, 313] on input "LHR" at bounding box center [571, 312] width 184 height 23
type input "L"
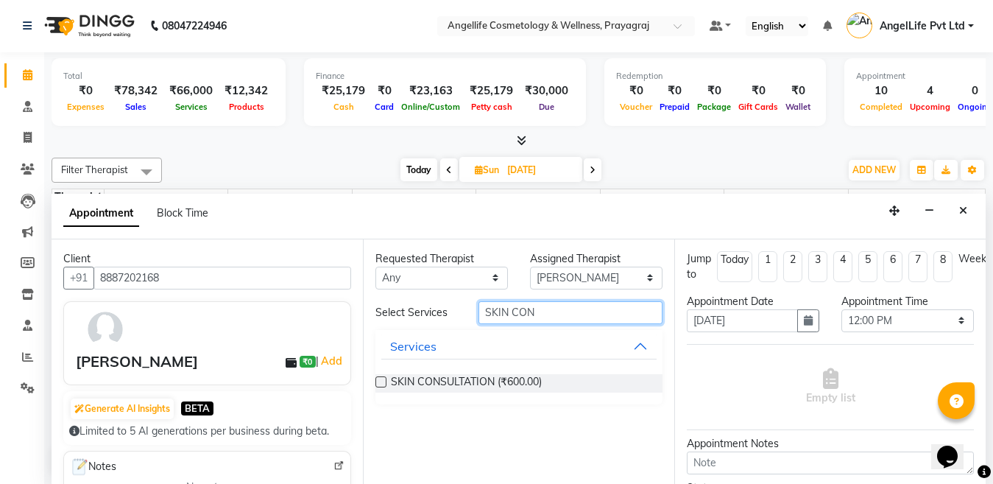
type input "SKIN CON"
click at [377, 379] on label at bounding box center [381, 381] width 11 height 11
click at [377, 379] on input "checkbox" at bounding box center [381, 384] width 10 height 10
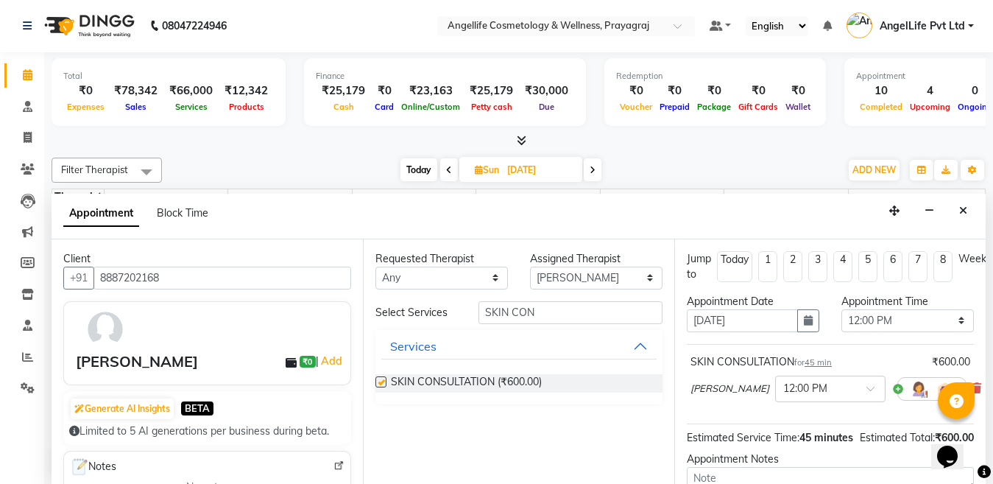
checkbox input "false"
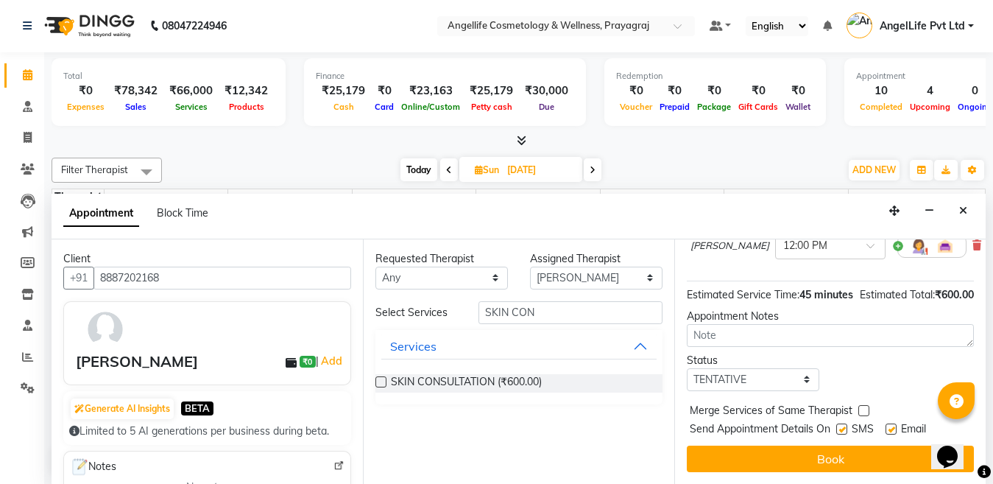
scroll to position [173, 0]
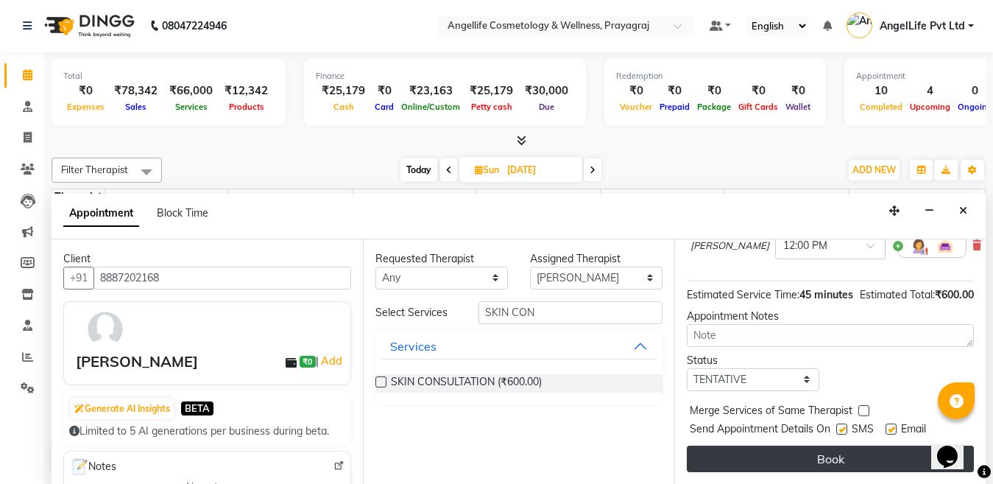
click at [800, 449] on button "Book" at bounding box center [830, 459] width 287 height 27
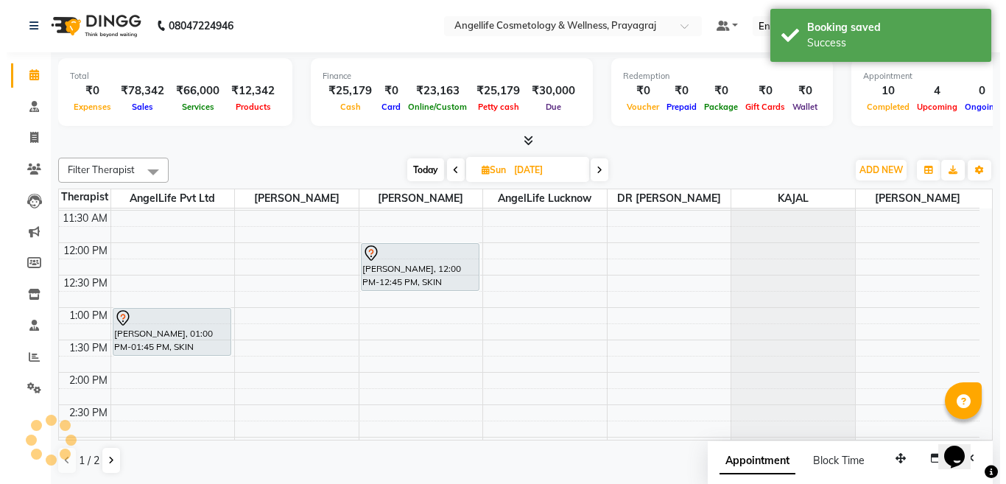
scroll to position [0, 0]
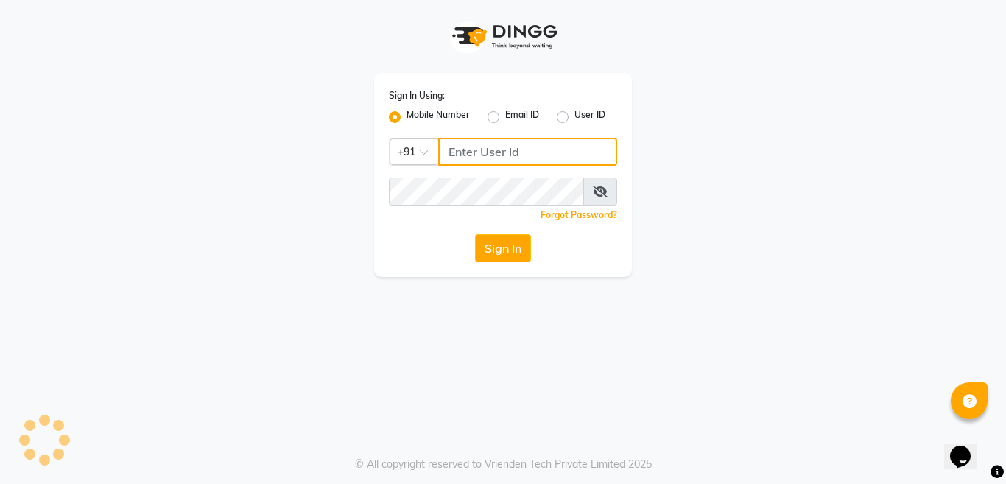
type input "9506660055"
